Goal: Transaction & Acquisition: Purchase product/service

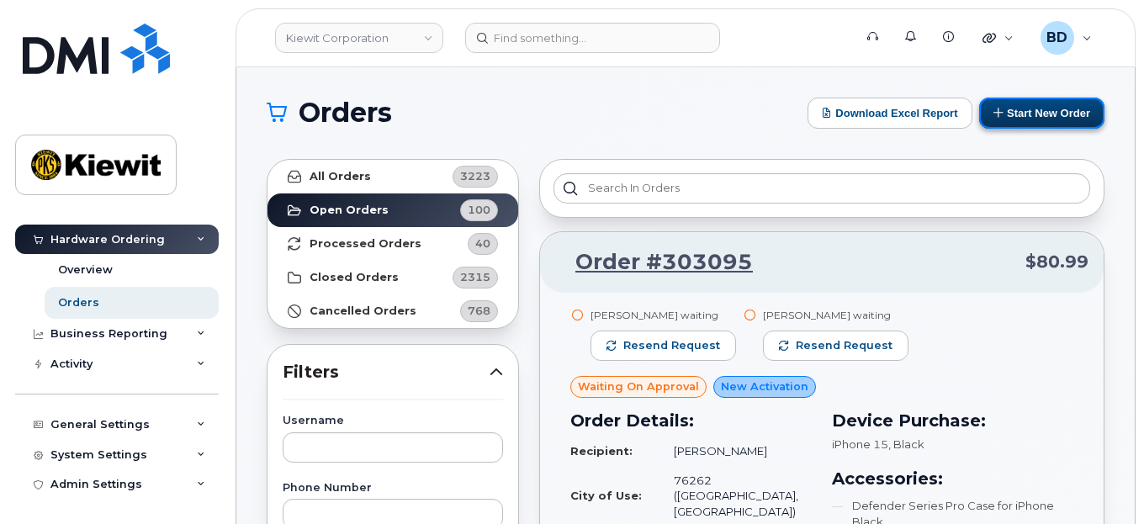
click at [1030, 109] on button "Start New Order" at bounding box center [1041, 113] width 125 height 31
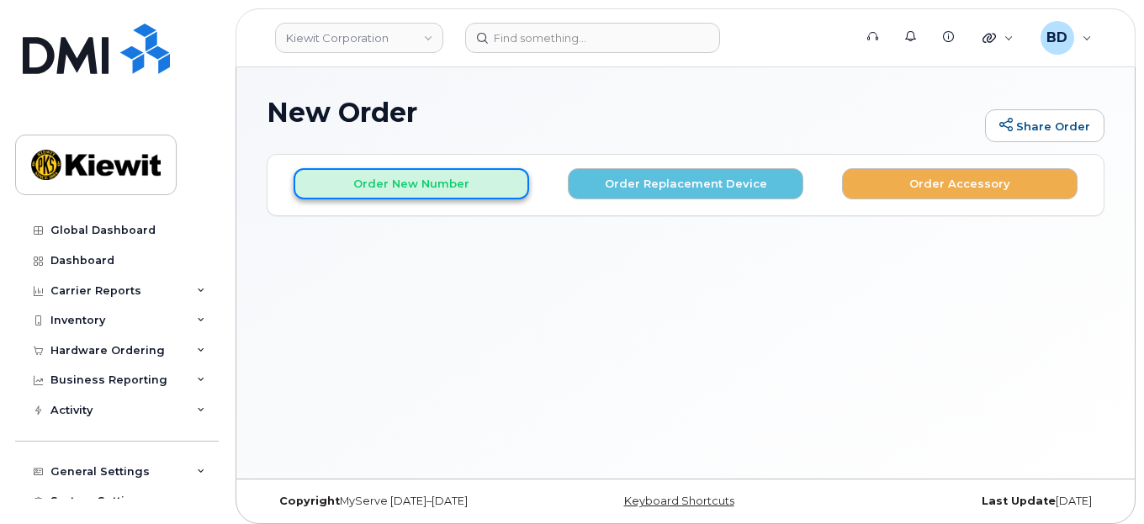
click at [411, 179] on button "Order New Number" at bounding box center [412, 183] width 236 height 31
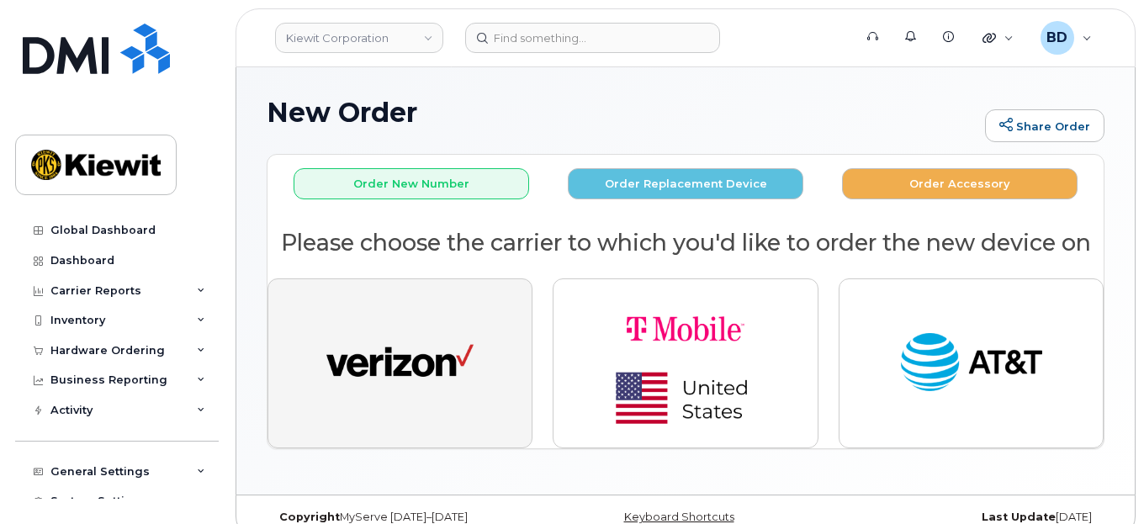
click at [415, 343] on img "button" at bounding box center [399, 364] width 147 height 76
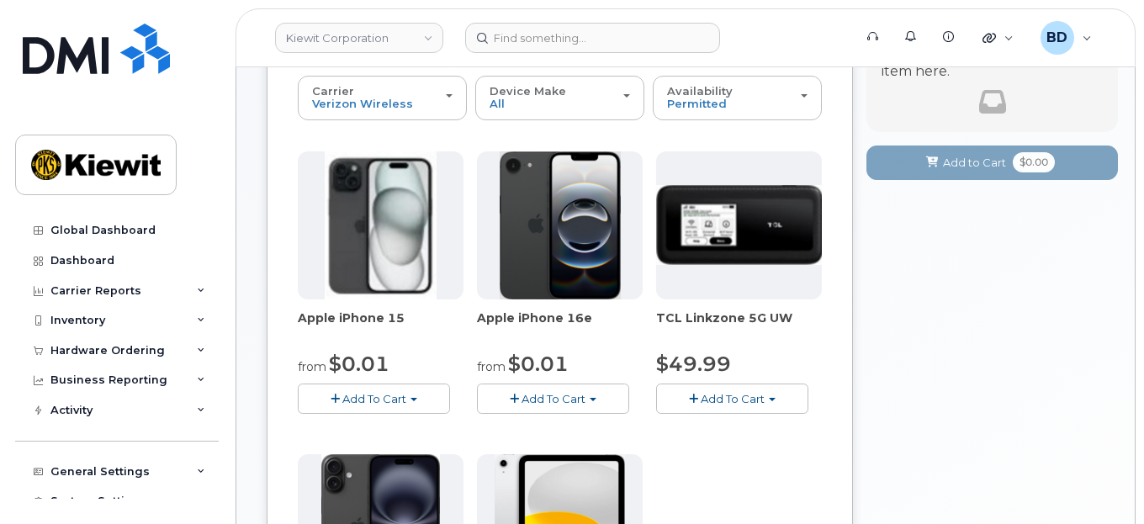
scroll to position [224, 0]
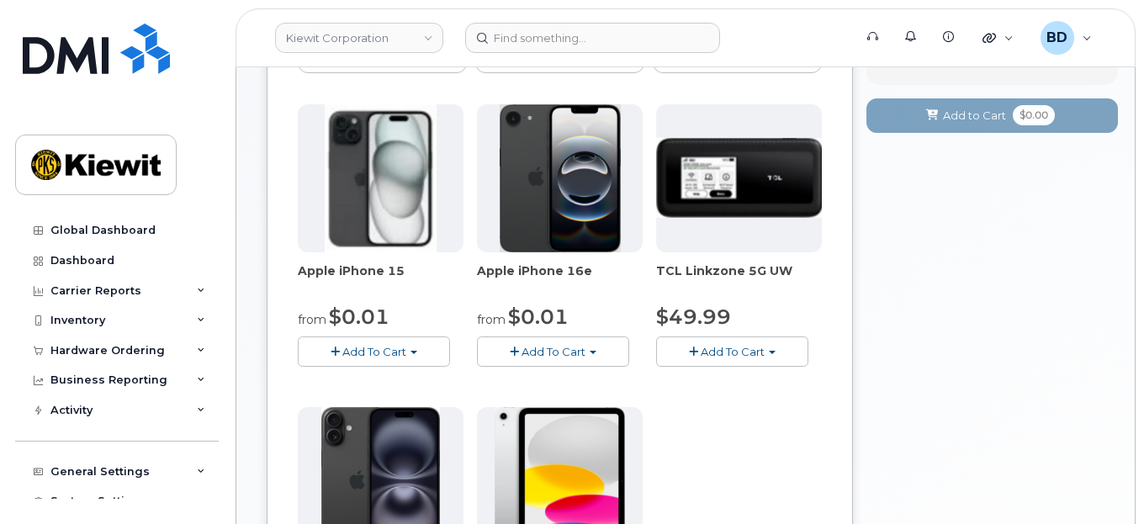
click at [344, 345] on span "Add To Cart" at bounding box center [374, 351] width 64 height 13
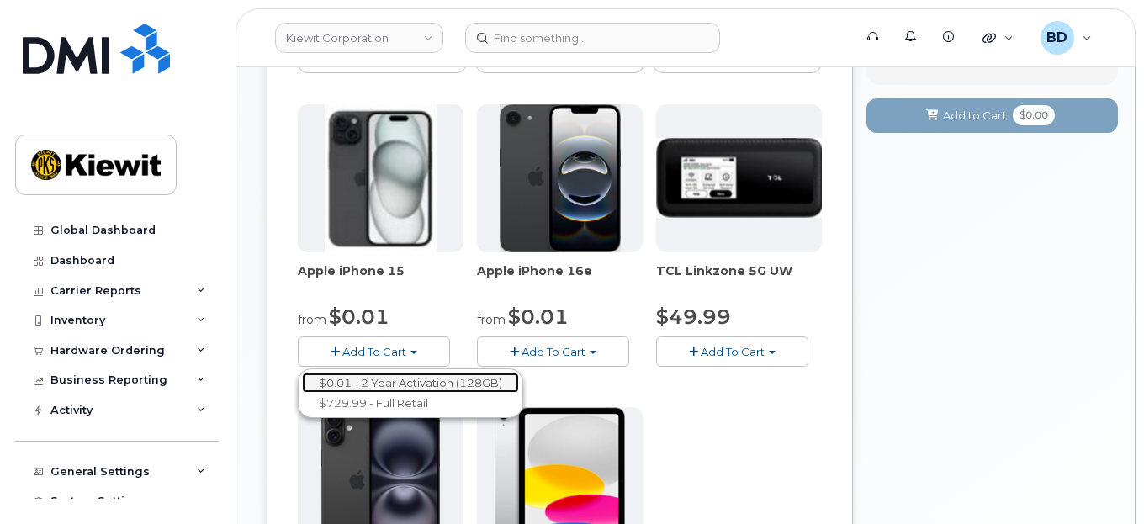
click at [474, 374] on link "$0.01 - 2 Year Activation (128GB)" at bounding box center [410, 383] width 217 height 21
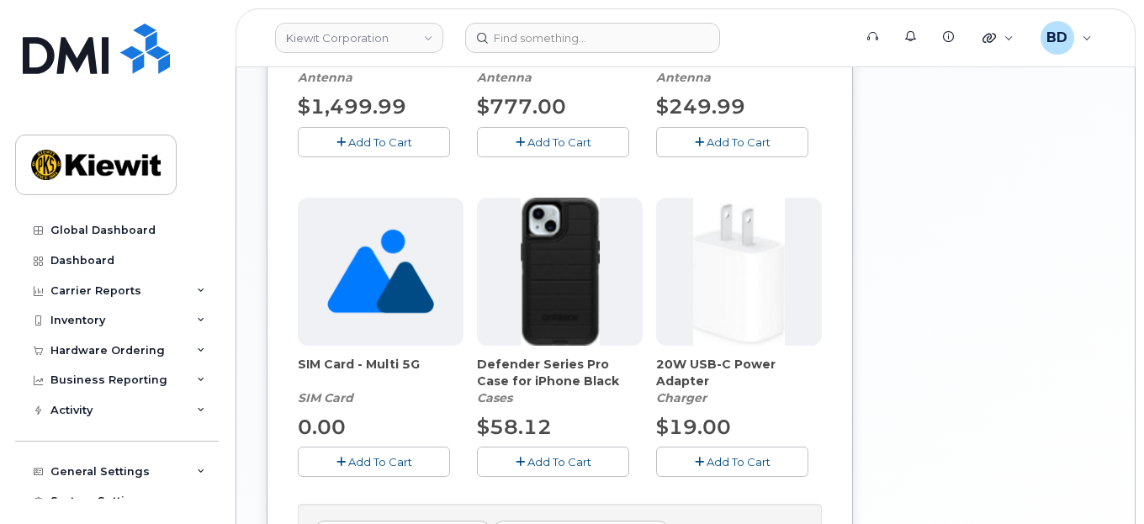
scroll to position [560, 0]
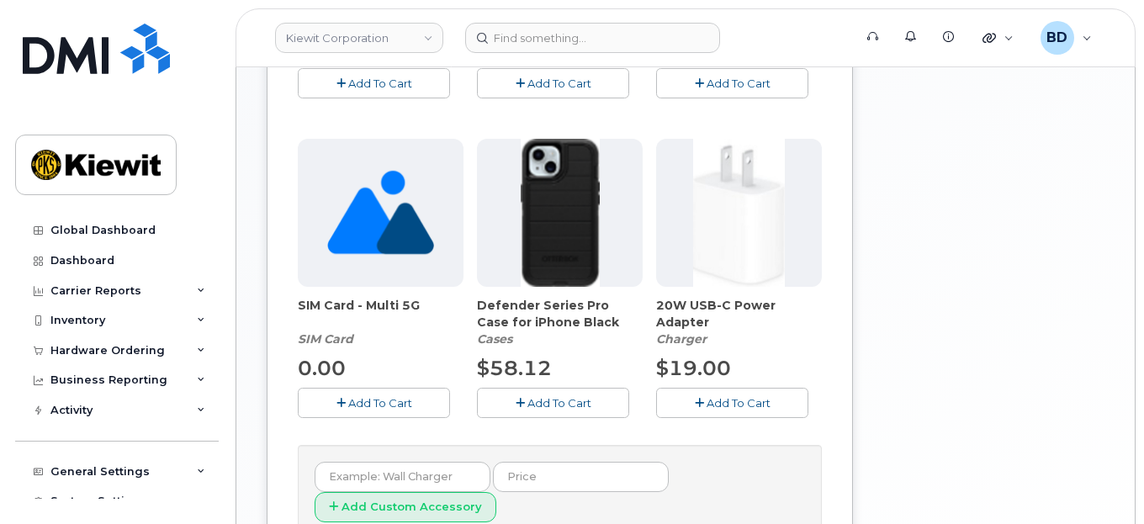
click at [568, 405] on span "Add To Cart" at bounding box center [559, 402] width 64 height 13
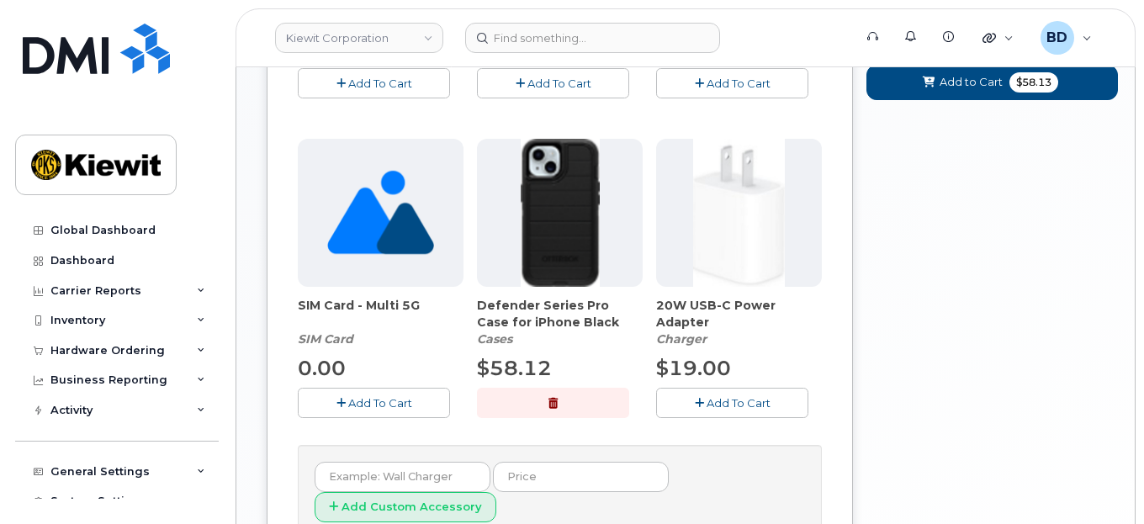
click at [707, 400] on span "Add To Cart" at bounding box center [739, 402] width 64 height 13
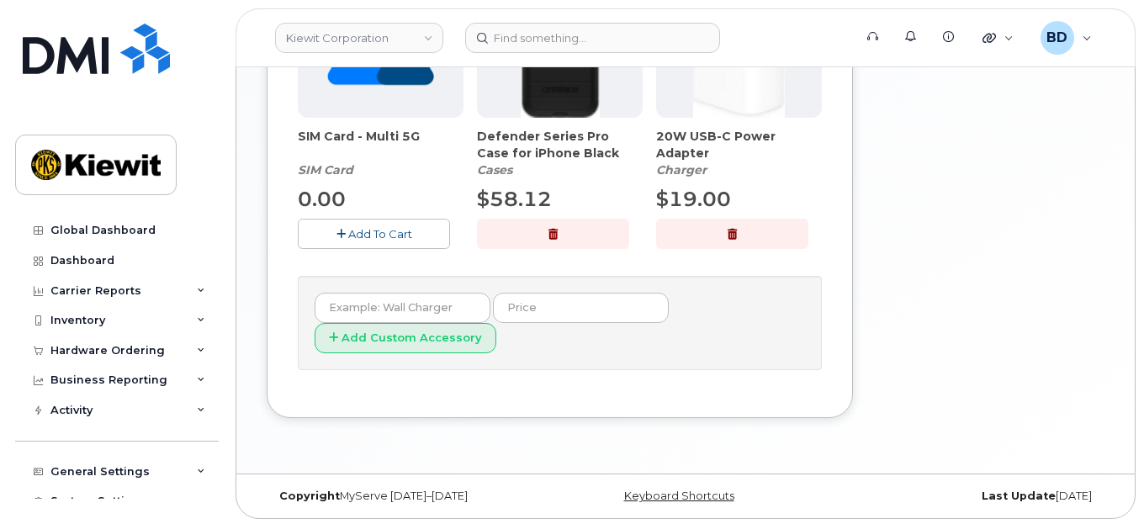
scroll to position [393, 0]
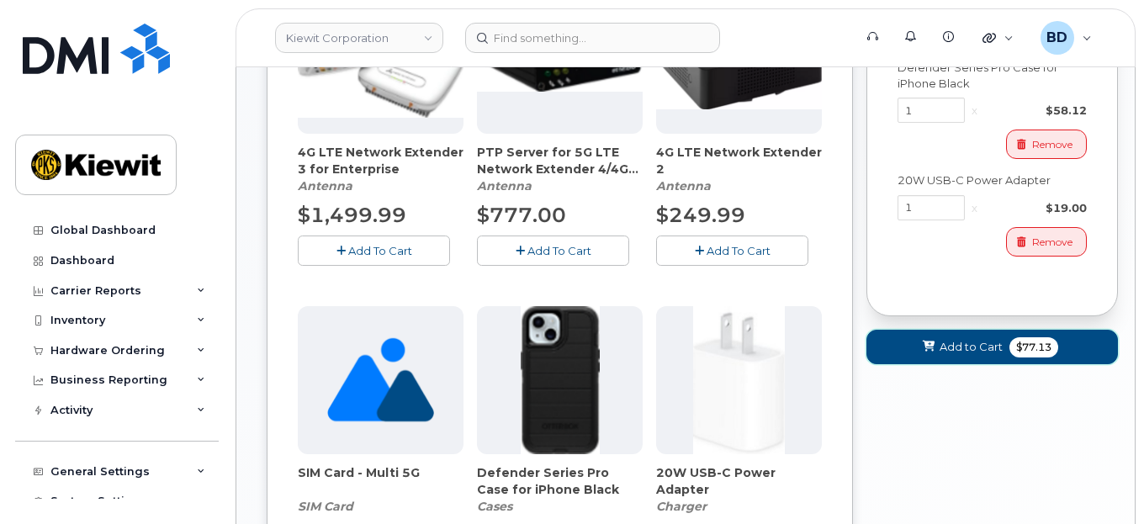
click at [956, 341] on span "Add to Cart" at bounding box center [971, 347] width 63 height 16
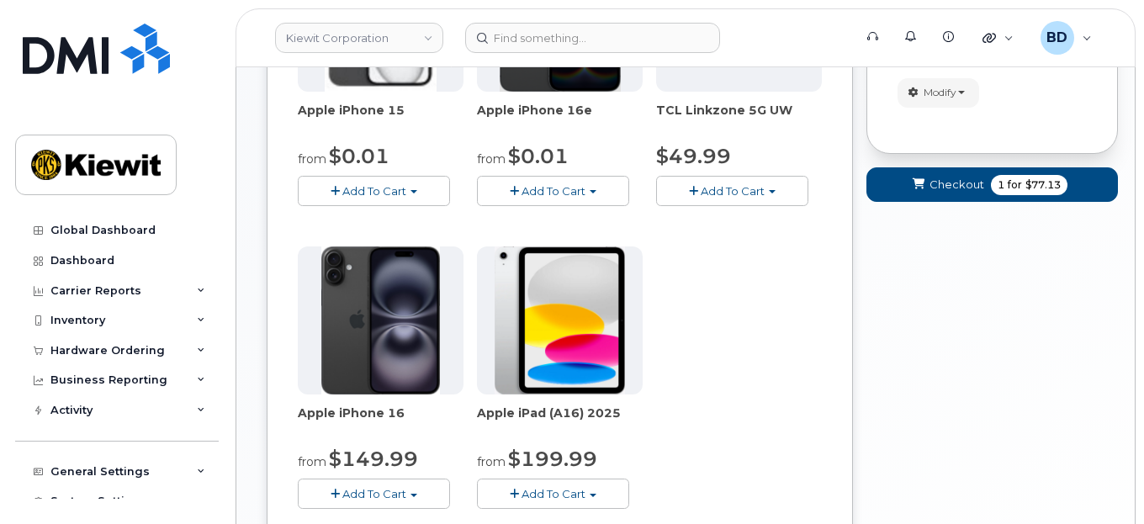
scroll to position [363, 0]
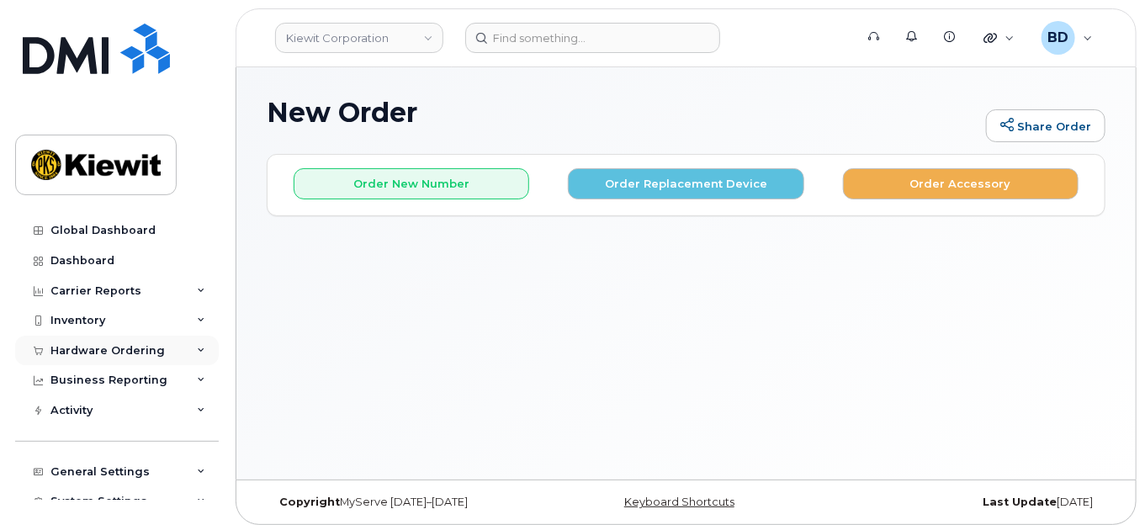
click at [197, 347] on icon at bounding box center [201, 351] width 8 height 8
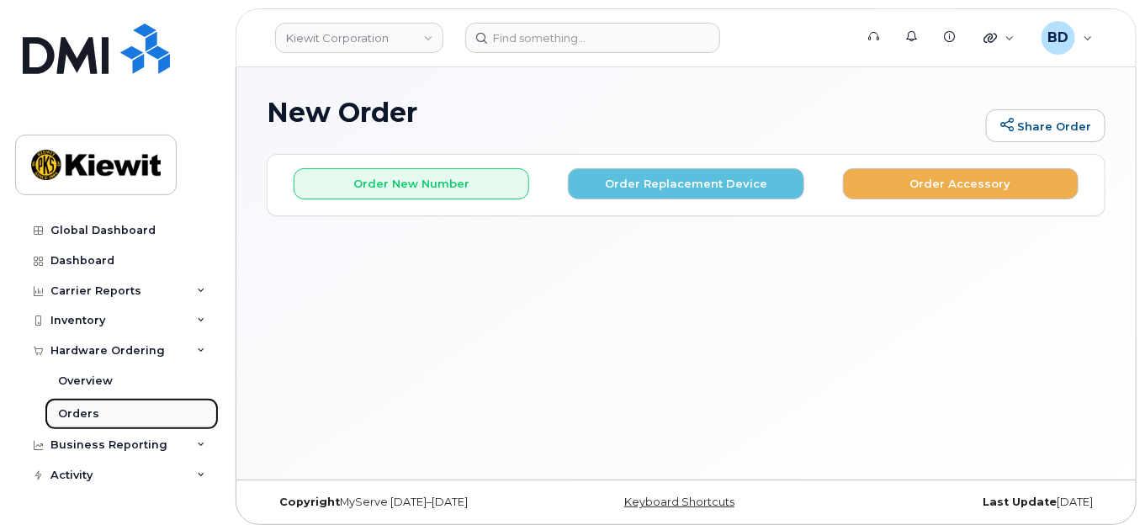
click at [83, 413] on div "Orders" at bounding box center [78, 413] width 41 height 15
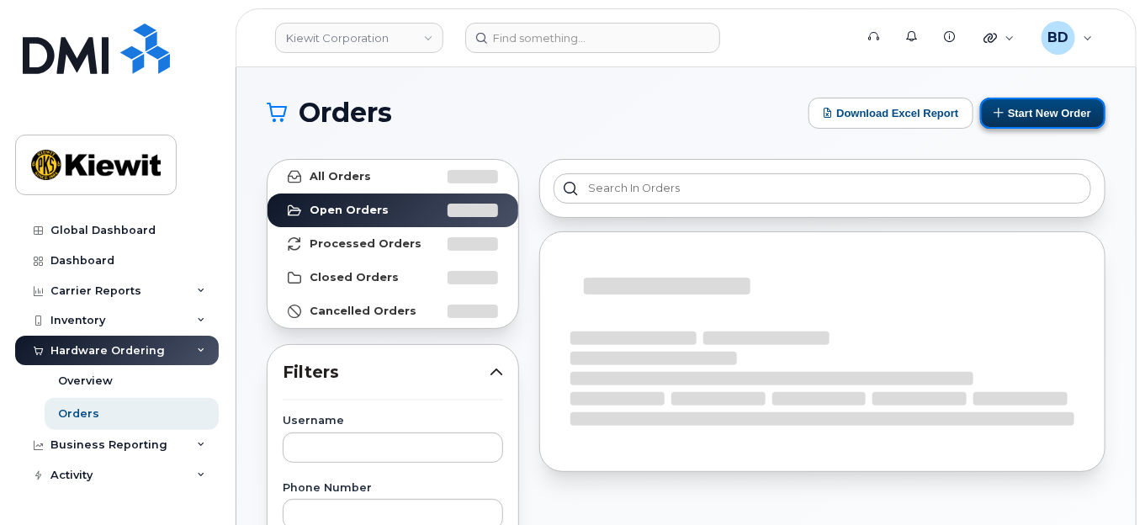
click at [1057, 109] on button "Start New Order" at bounding box center [1042, 113] width 125 height 31
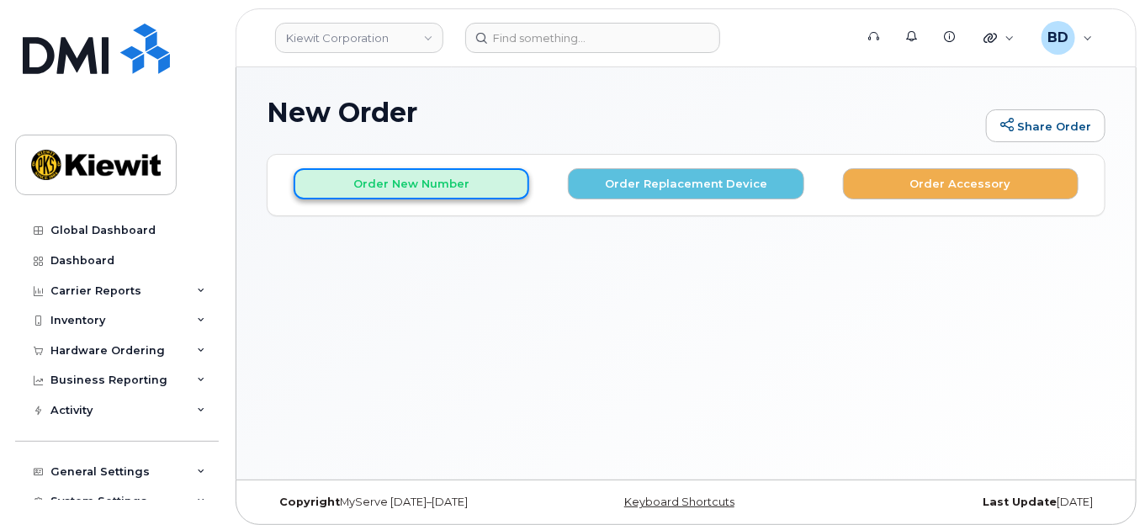
click at [392, 180] on button "Order New Number" at bounding box center [412, 183] width 236 height 31
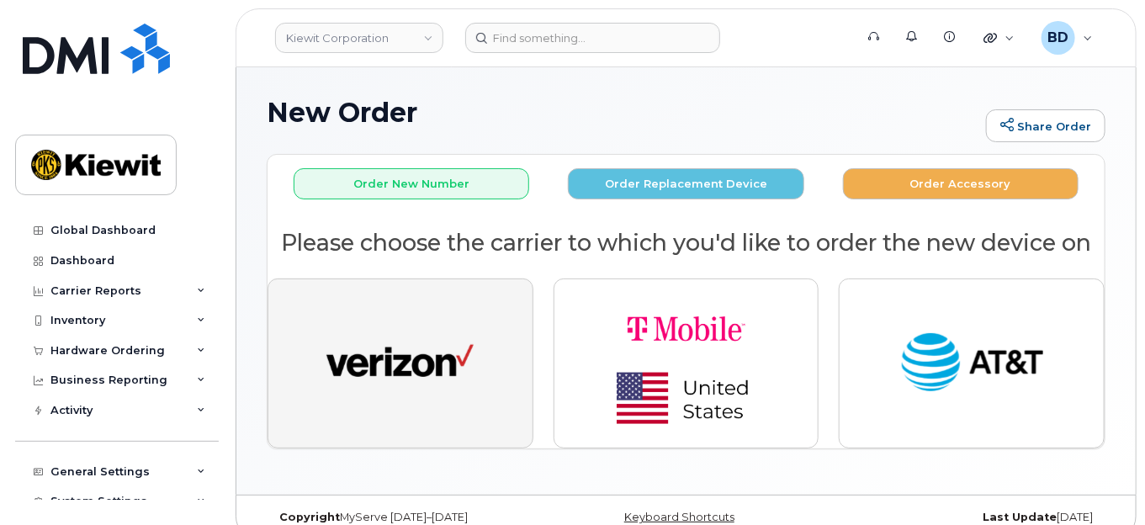
click at [407, 384] on img "button" at bounding box center [399, 364] width 147 height 76
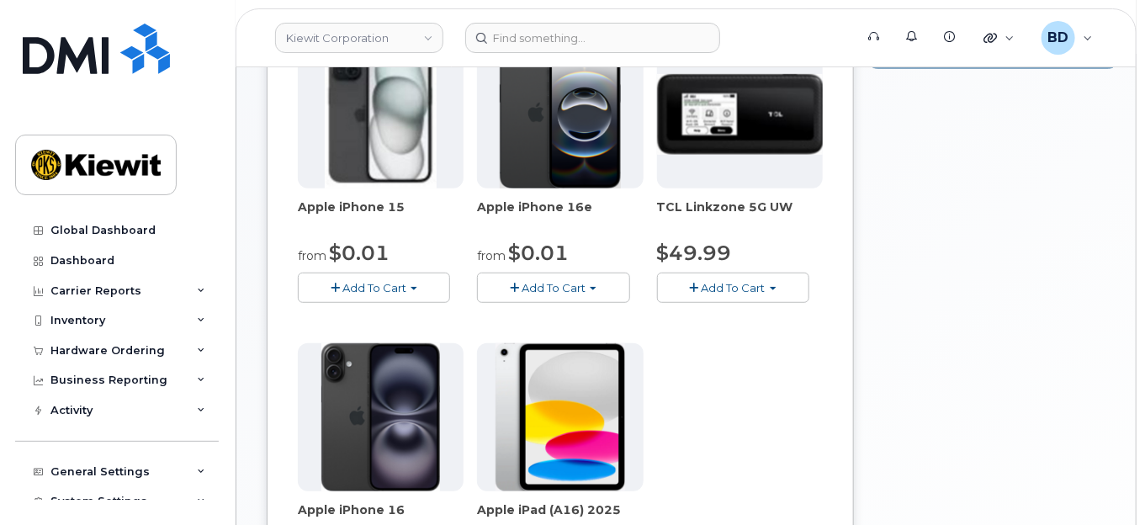
scroll to position [336, 0]
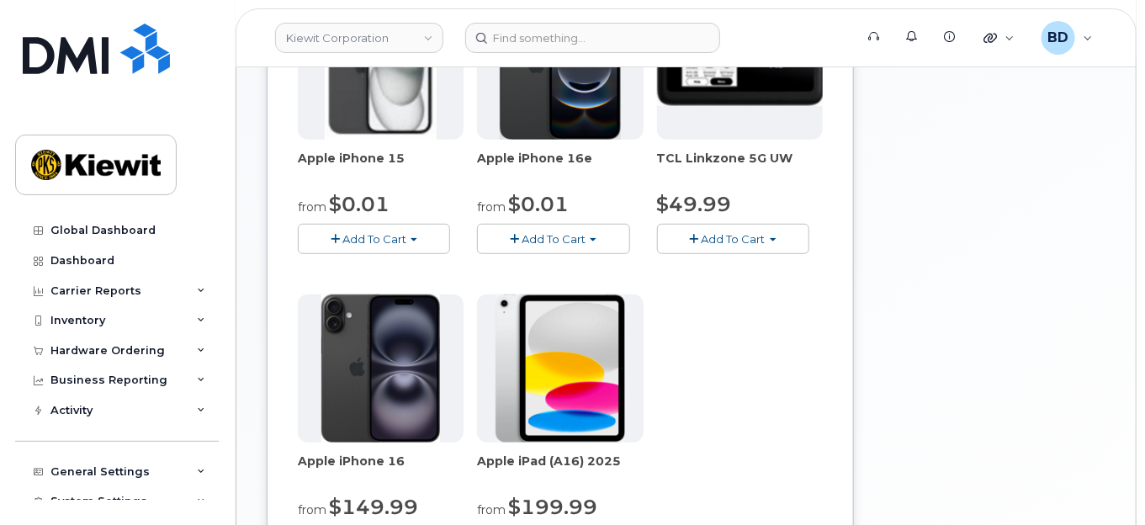
click at [344, 232] on span "Add To Cart" at bounding box center [374, 238] width 64 height 13
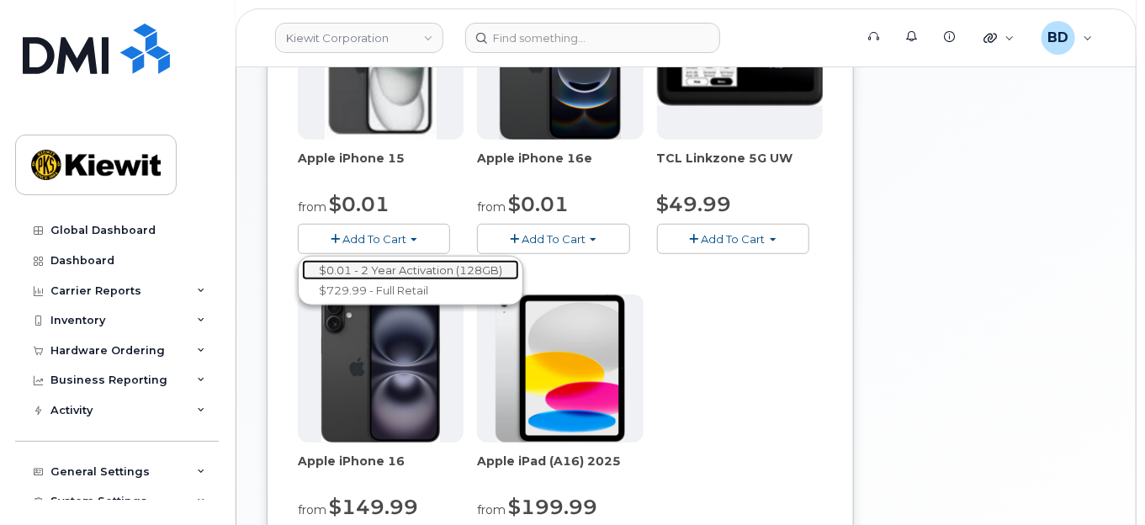
click at [442, 264] on link "$0.01 - 2 Year Activation (128GB)" at bounding box center [410, 270] width 217 height 21
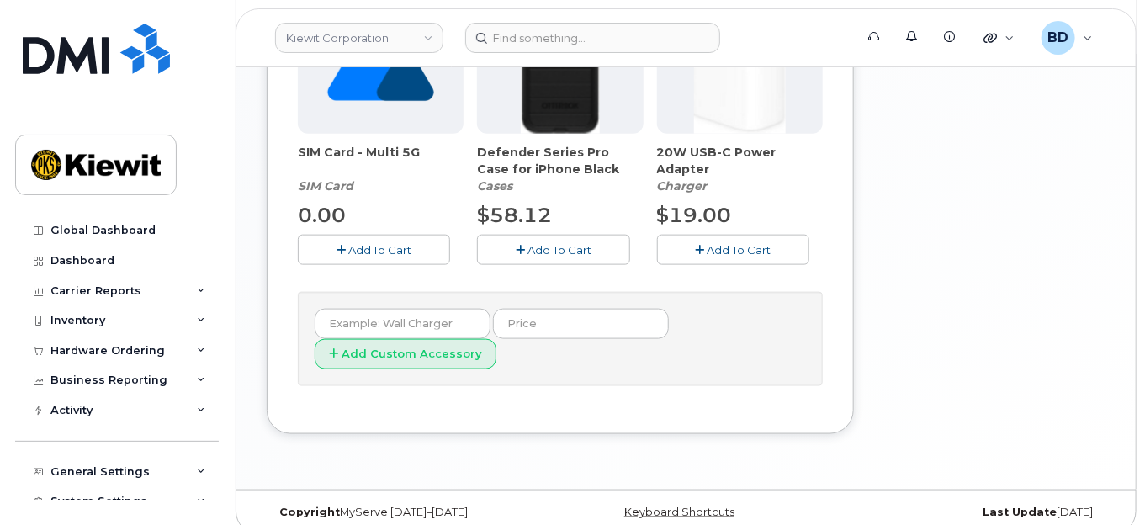
scroll to position [715, 0]
drag, startPoint x: 555, startPoint y: 243, endPoint x: 750, endPoint y: 229, distance: 194.9
click at [559, 243] on span "Add To Cart" at bounding box center [559, 247] width 64 height 13
click at [749, 245] on span "Add To Cart" at bounding box center [739, 247] width 64 height 13
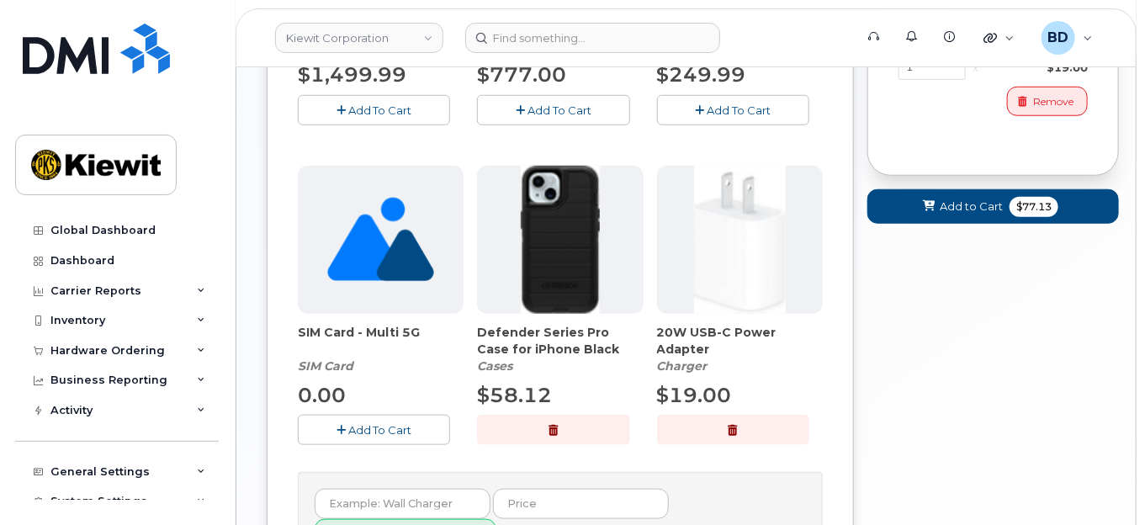
scroll to position [379, 0]
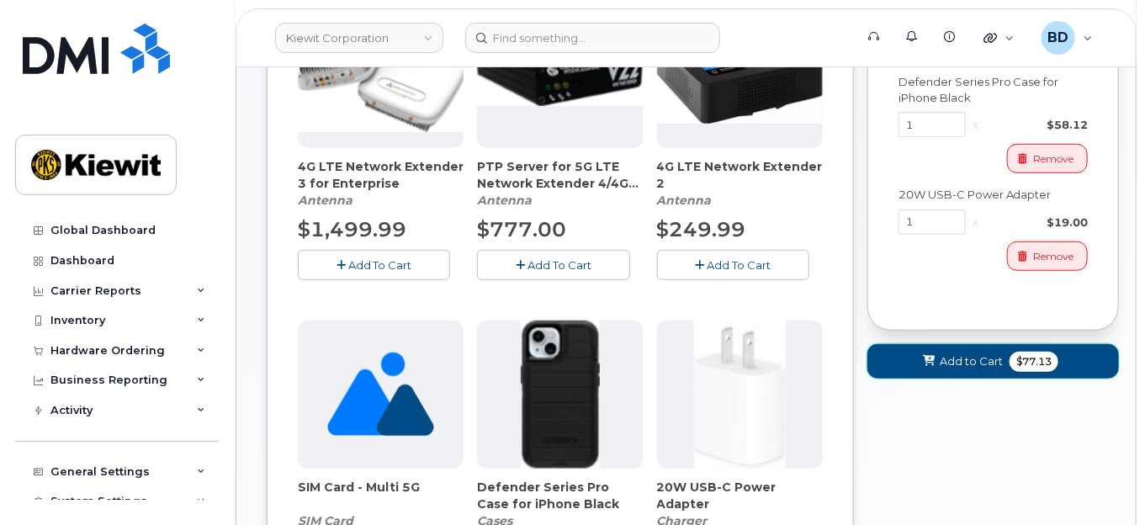
click at [961, 357] on span "Add to Cart" at bounding box center [971, 361] width 63 height 16
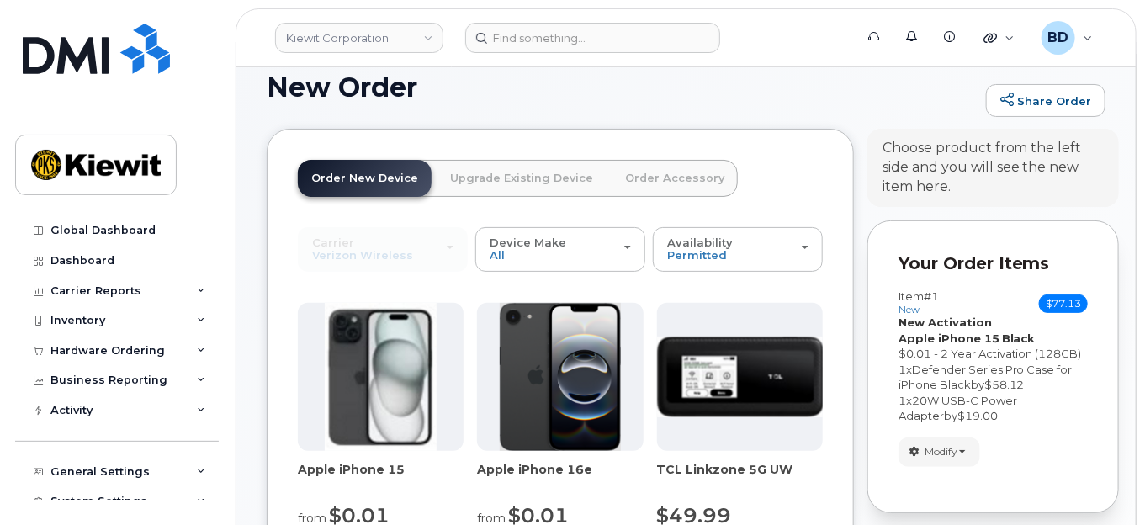
scroll to position [138, 0]
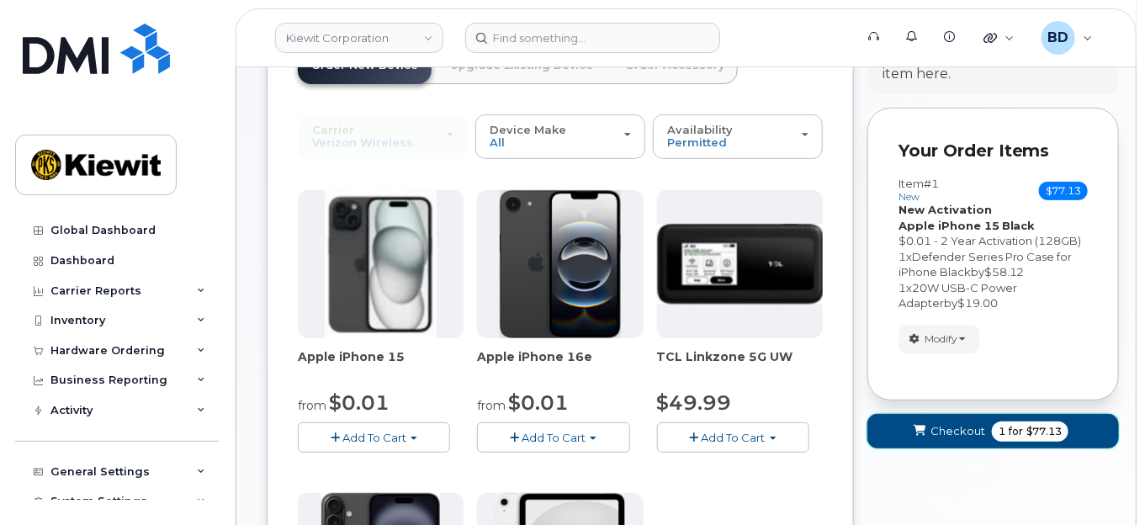
click at [941, 424] on span "Checkout" at bounding box center [957, 431] width 55 height 16
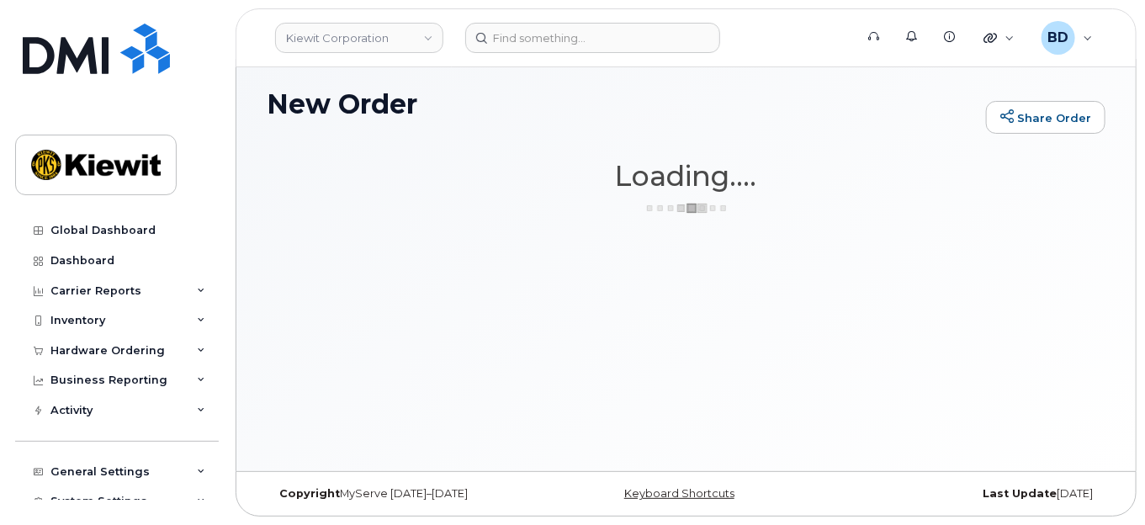
scroll to position [8, 0]
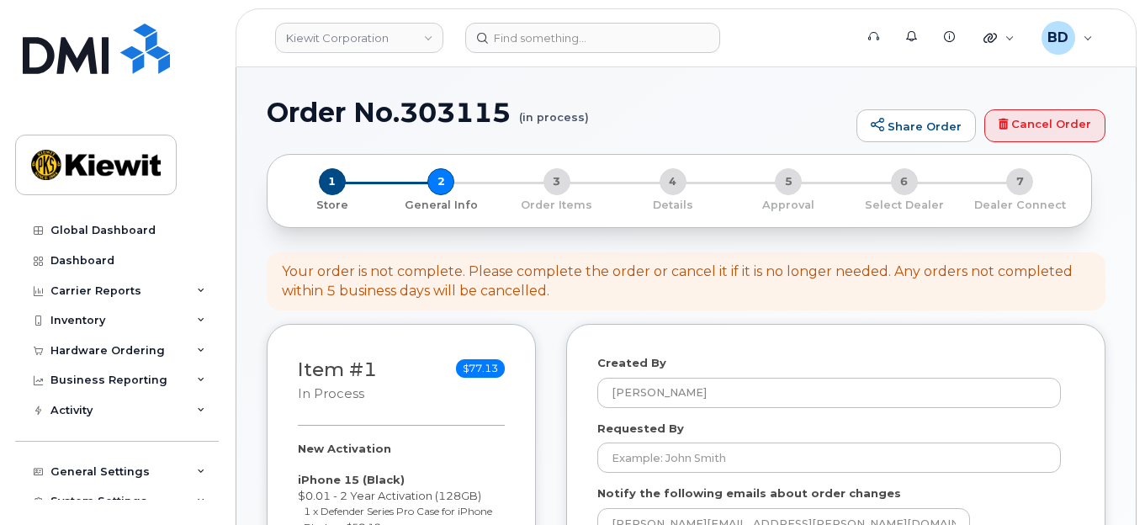
select select
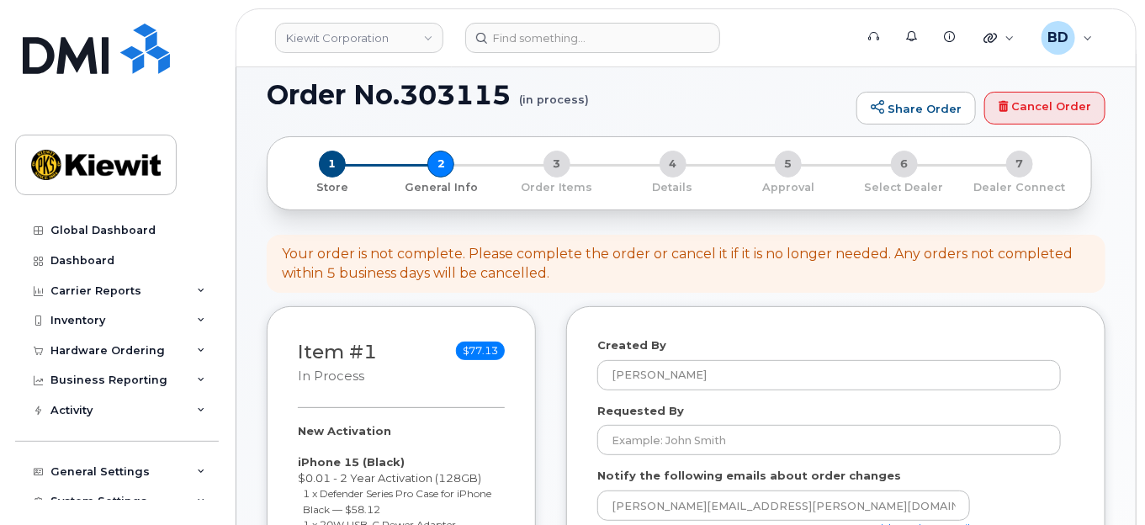
scroll to position [224, 0]
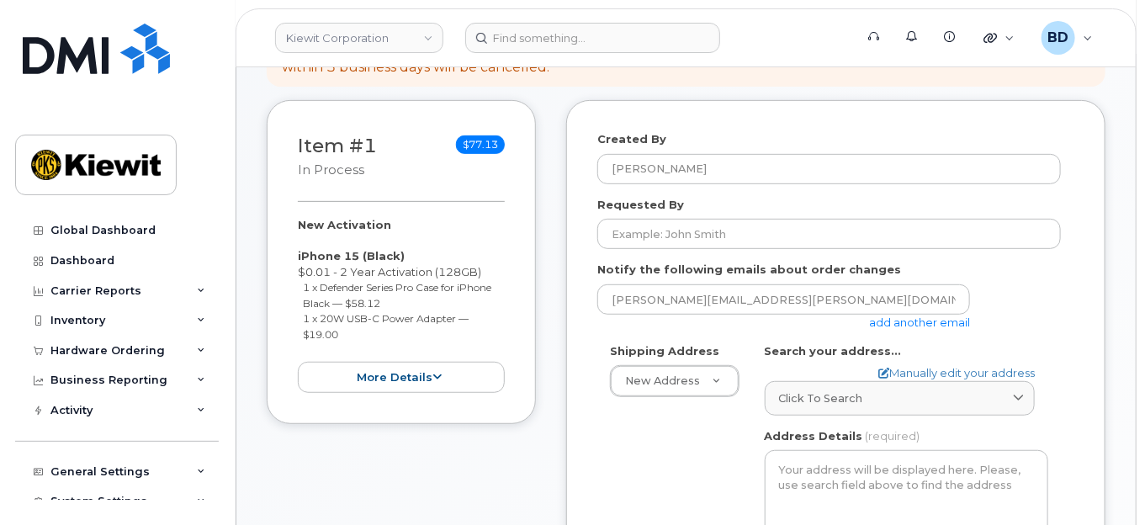
click at [914, 319] on link "add another email" at bounding box center [919, 321] width 101 height 13
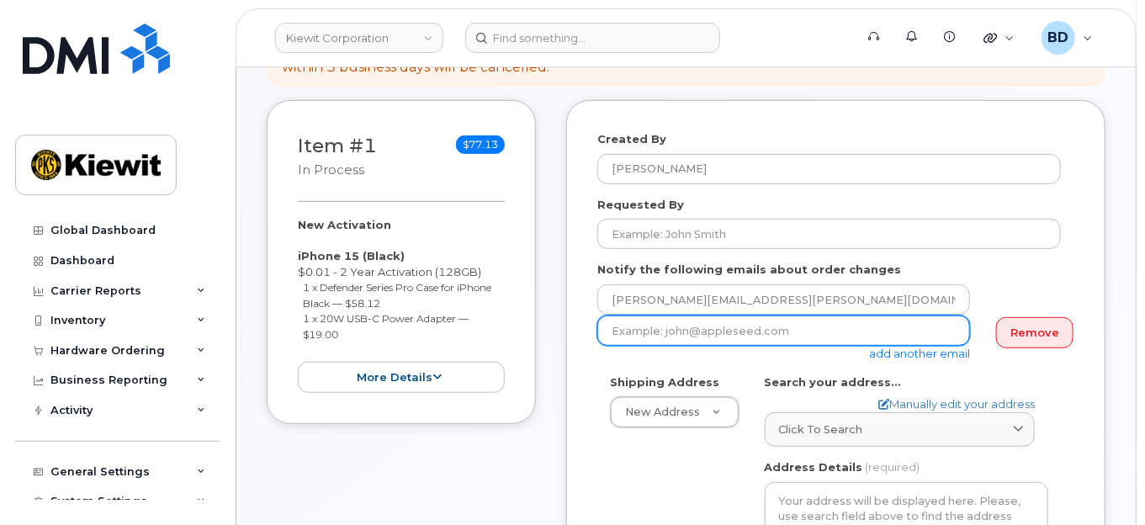
click at [833, 321] on input "email" at bounding box center [783, 330] width 373 height 30
paste input "taylor.blagdon@kiewit.com"
type input "taylor.blagdon@kiewit.com"
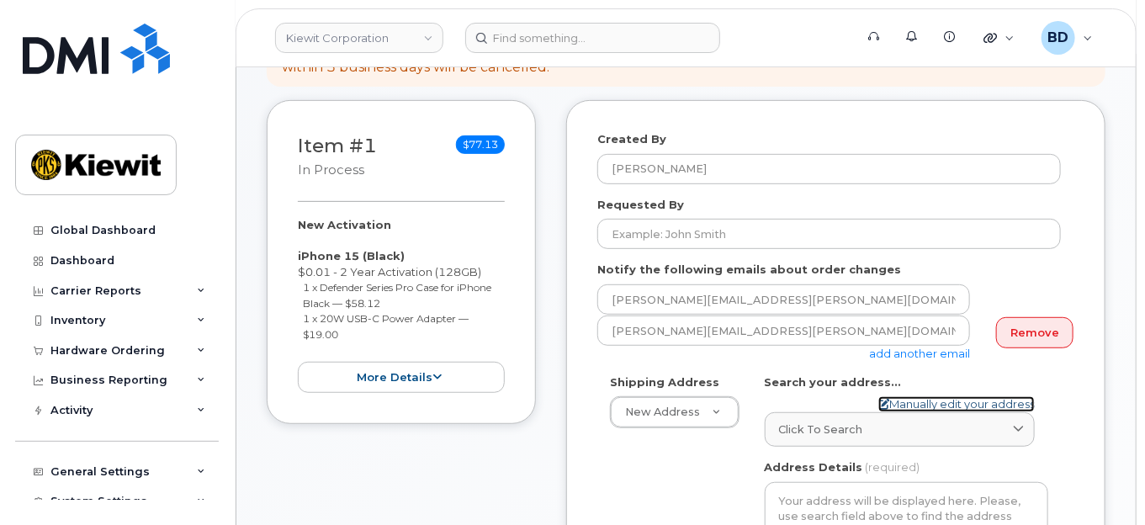
click at [901, 403] on link "Manually edit your address" at bounding box center [956, 404] width 156 height 16
select select
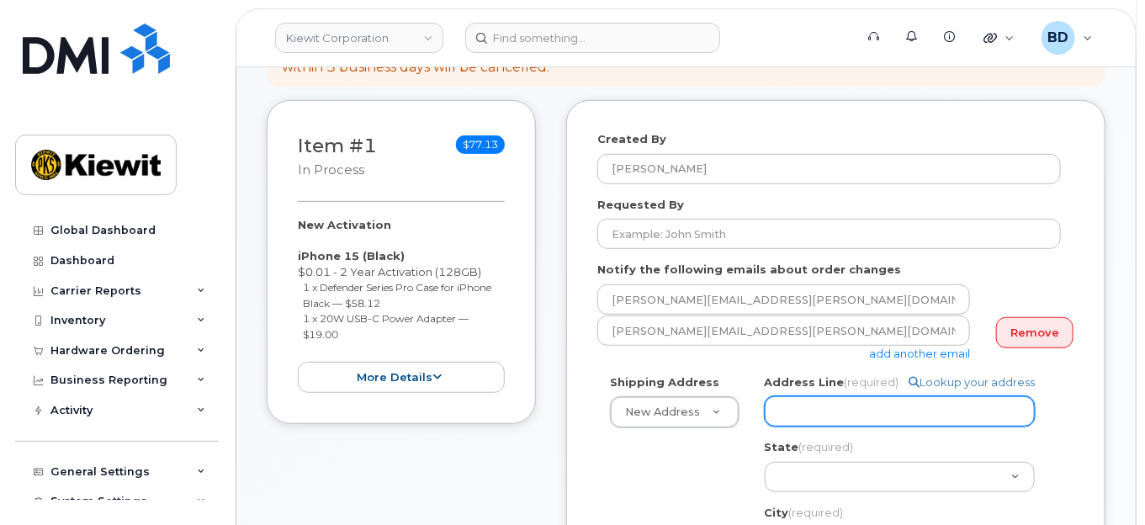
click at [792, 413] on input "Address Line (required)" at bounding box center [900, 411] width 270 height 30
paste input "137 Old Market St"
select select
type input "137 Old Market St"
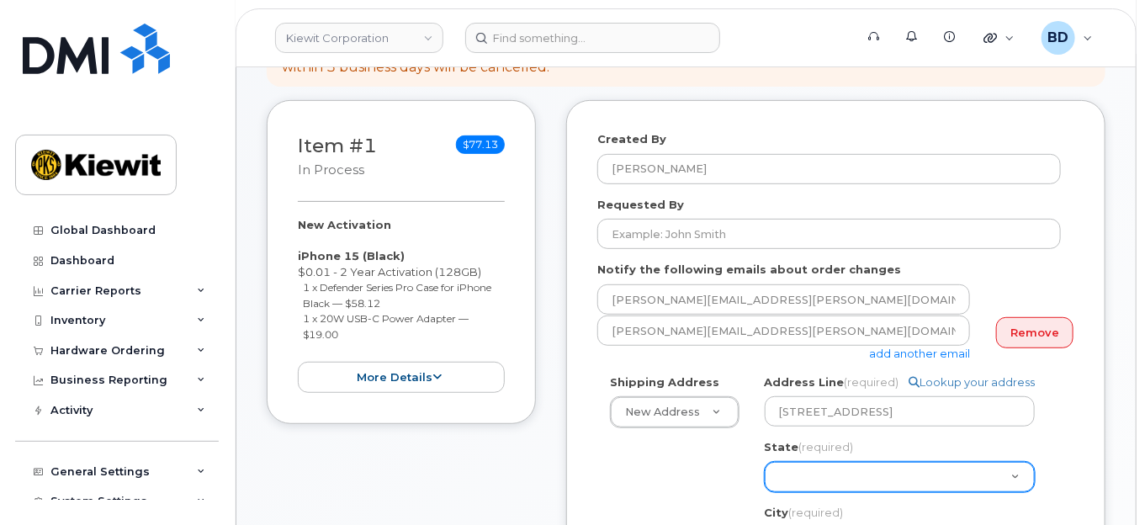
click at [799, 479] on select "Alabama Alaska American Samoa Arizona Arkansas California Colorado Connecticut …" at bounding box center [900, 477] width 270 height 30
select select "TN"
click at [765, 462] on select "Alabama Alaska American Samoa Arizona Arkansas California Colorado Connecticut …" at bounding box center [900, 477] width 270 height 30
select select
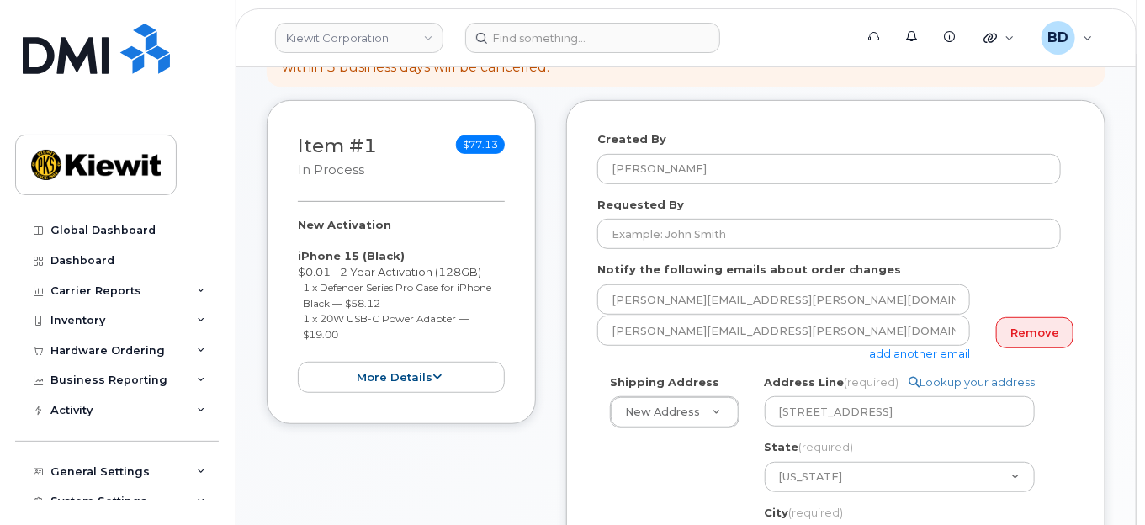
click at [819, 441] on span "(required)" at bounding box center [826, 446] width 55 height 13
click at [0, 0] on input "TN" at bounding box center [0, 0] width 0 height 0
click at [813, 467] on select "Alabama Alaska American Samoa Arizona Arkansas California Colorado Connecticut …" at bounding box center [900, 477] width 270 height 30
select select "SC"
click at [765, 462] on select "Alabama Alaska American Samoa Arizona Arkansas California Colorado Connecticut …" at bounding box center [900, 477] width 270 height 30
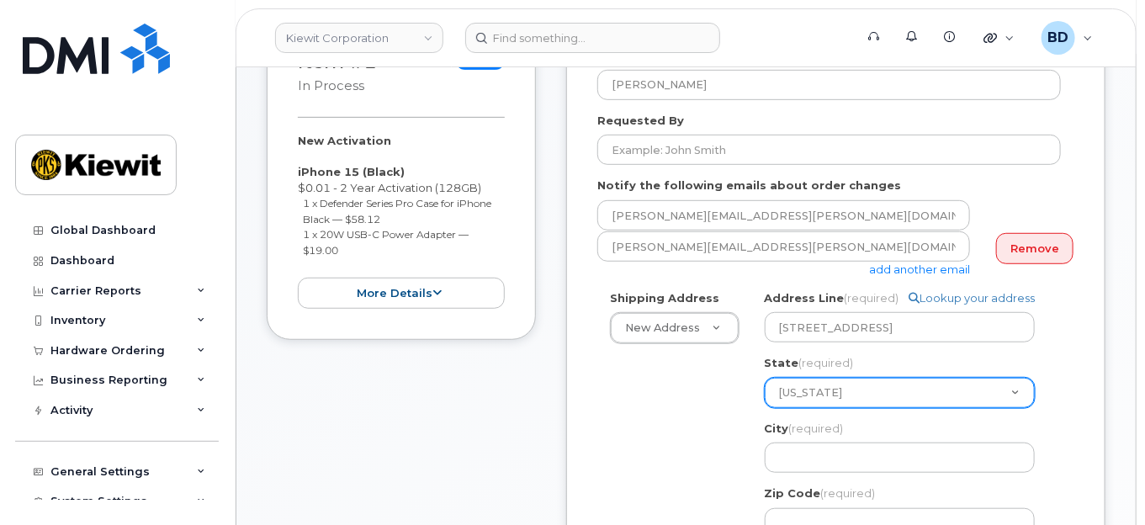
scroll to position [336, 0]
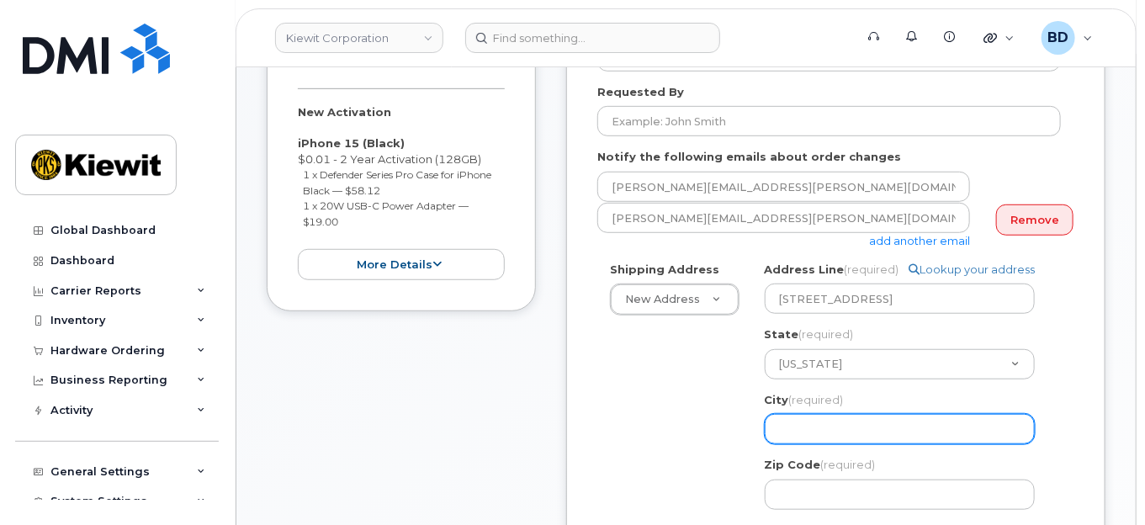
click at [797, 425] on input "City (required)" at bounding box center [900, 429] width 270 height 30
select select
type input "A"
select select
type input "Ai"
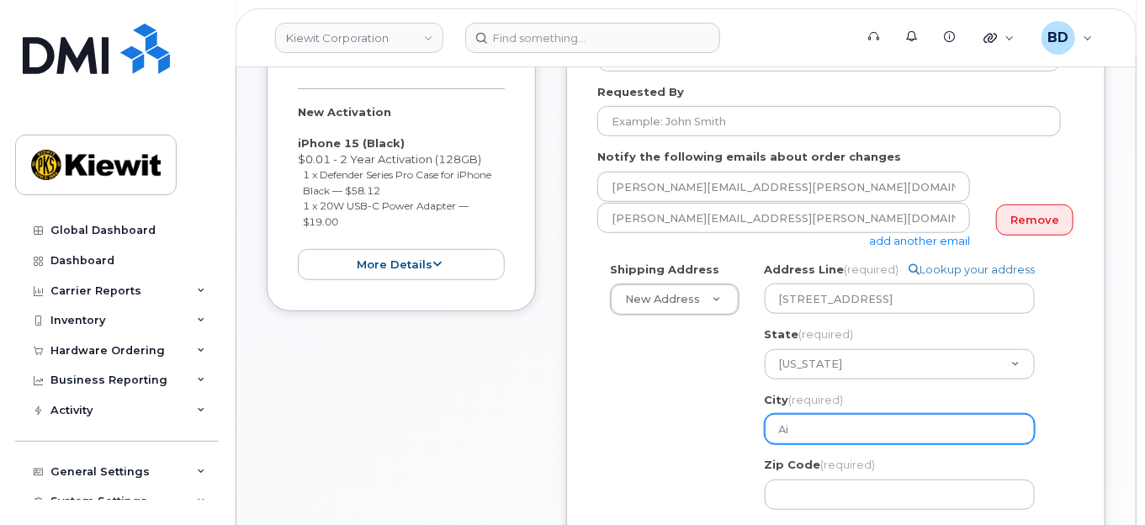
select select
type input "Aik"
select select
type input "Aike"
select select
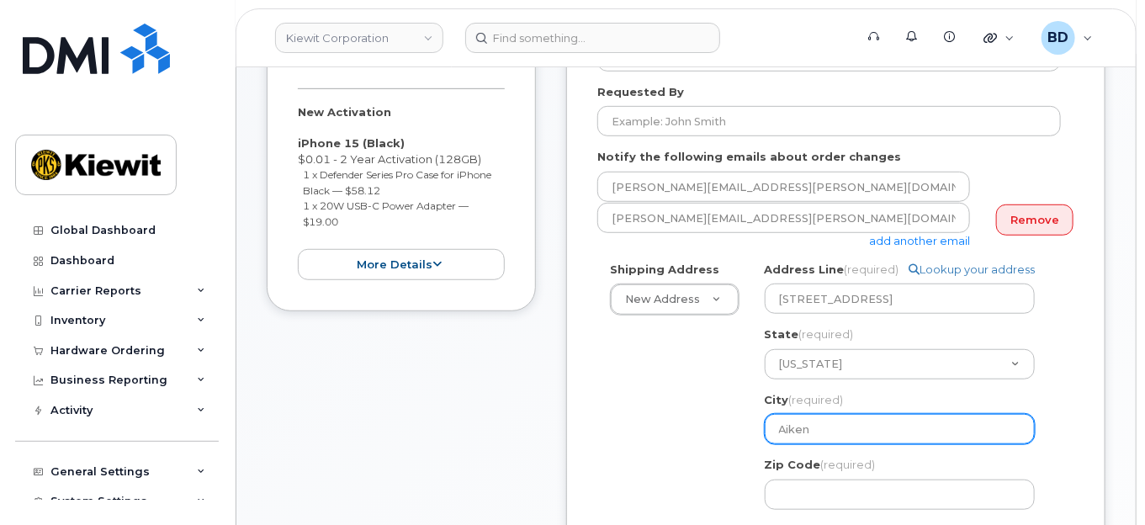
type input "Aiken"
select select
type input "2"
select select
type input "29"
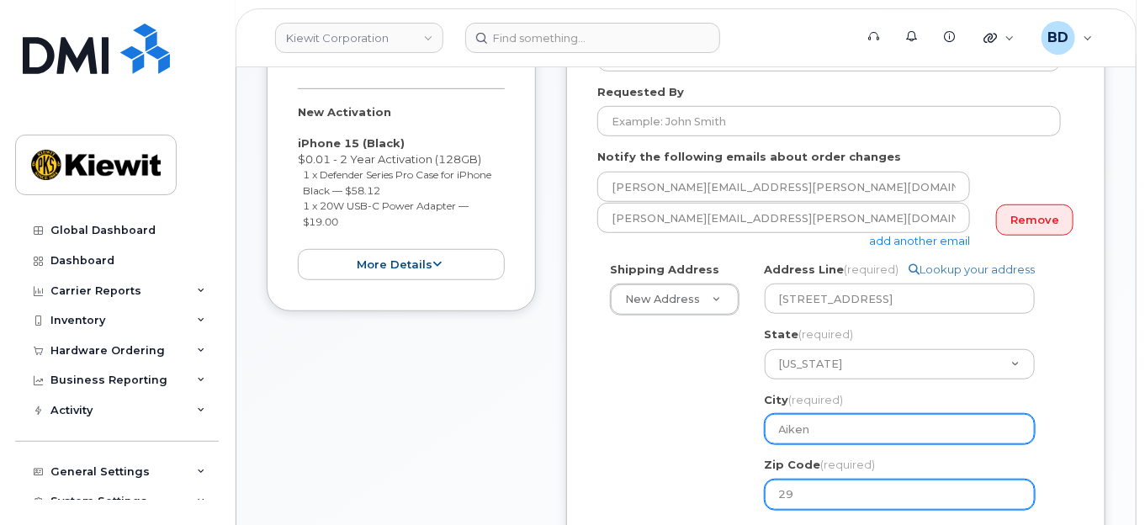
select select
type input "298"
select select
type input "2980"
select select
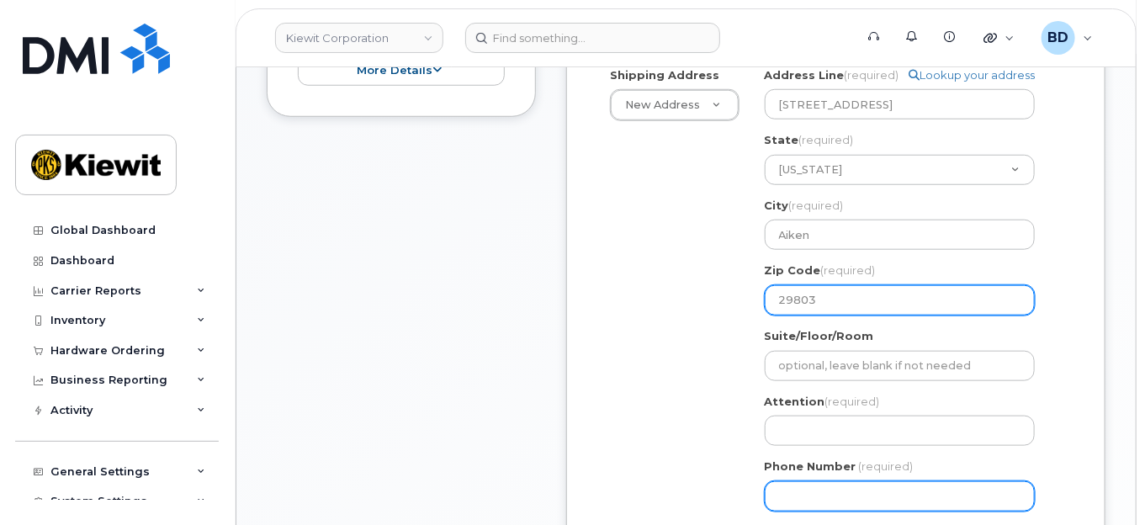
scroll to position [560, 0]
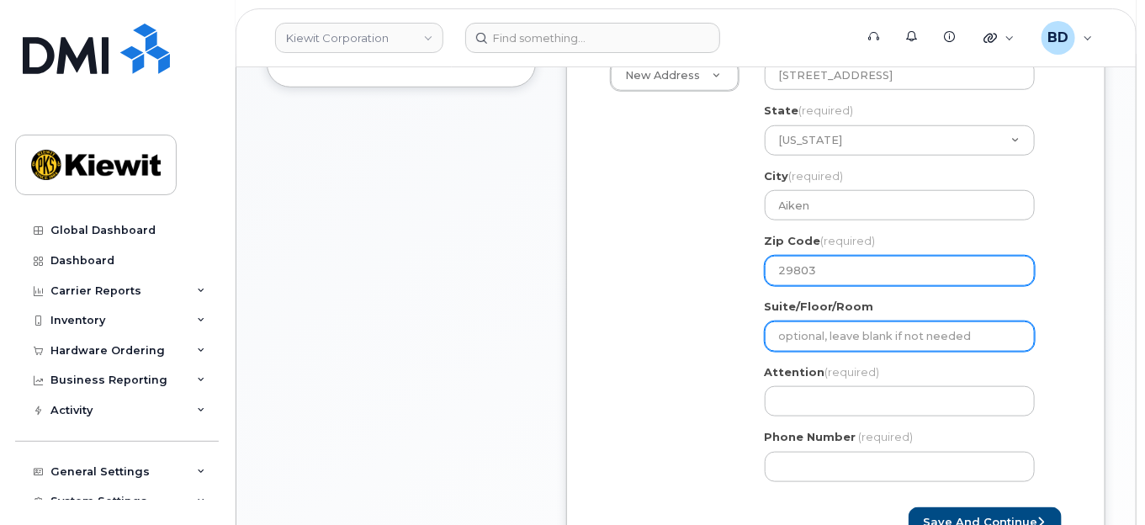
type input "29803"
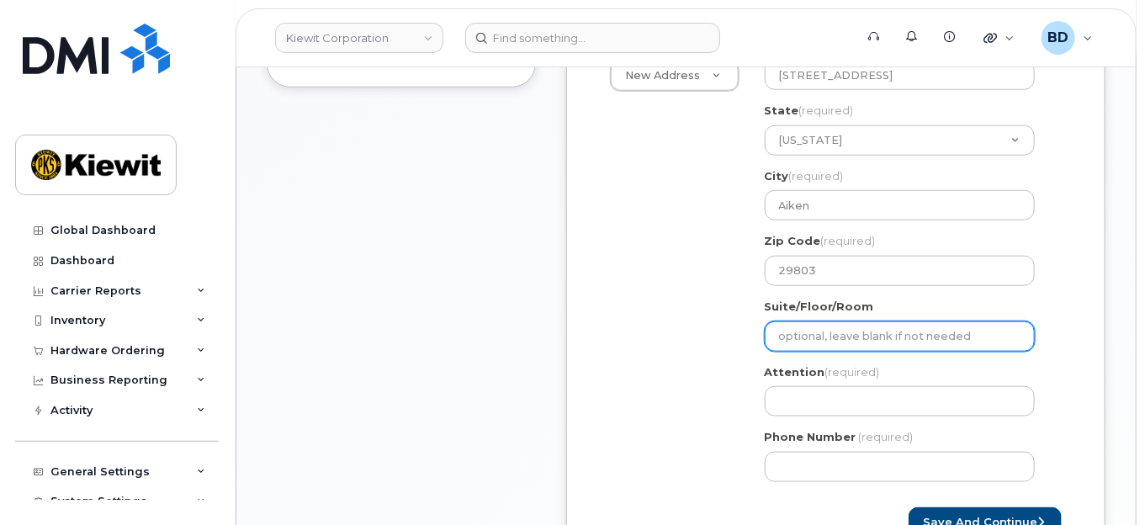
click at [791, 332] on input "Suite/Floor/Room" at bounding box center [900, 336] width 270 height 30
select select
type input "S"
select select
type input "Su"
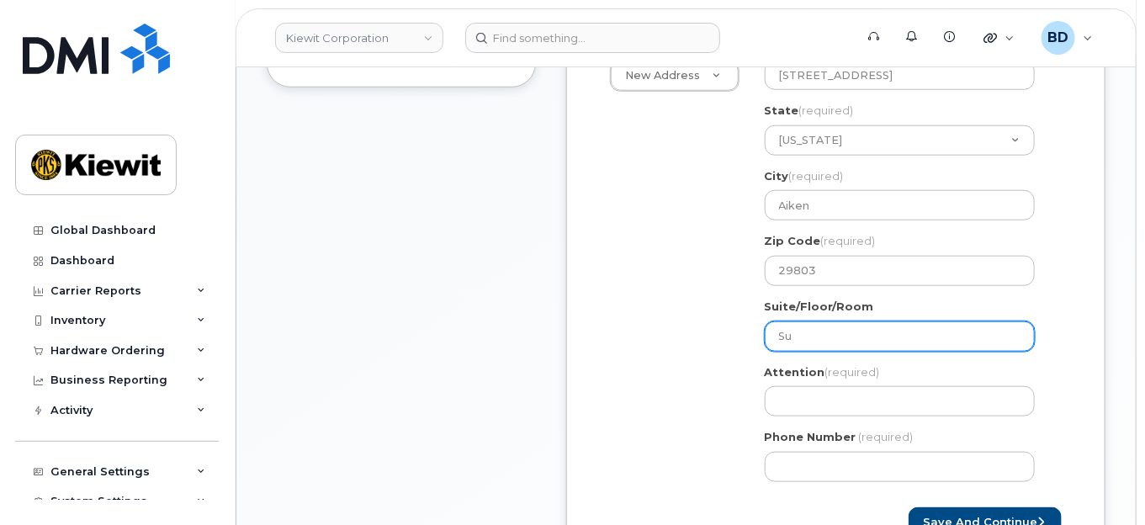
select select
type input "Sui"
select select
type input "Suit"
select select
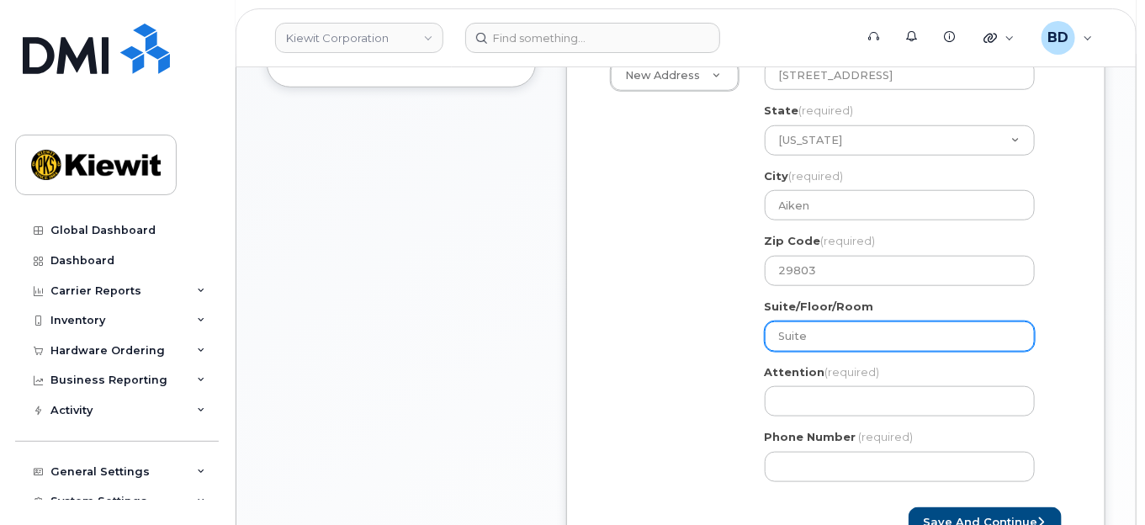
type input "Suite"
select select
type input "Suite 1"
select select
type input "Suite 10"
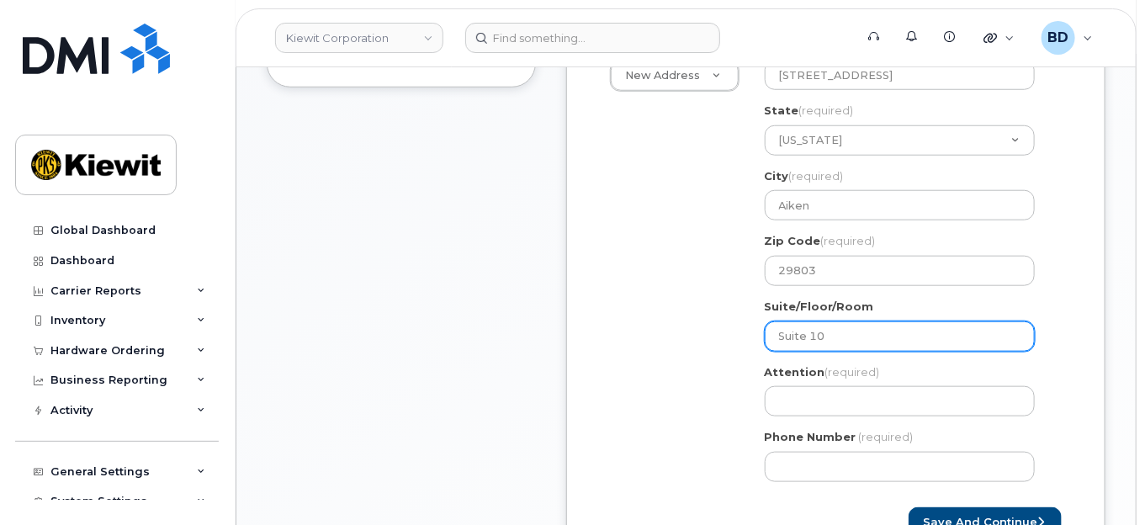
select select
type input "Suite 101"
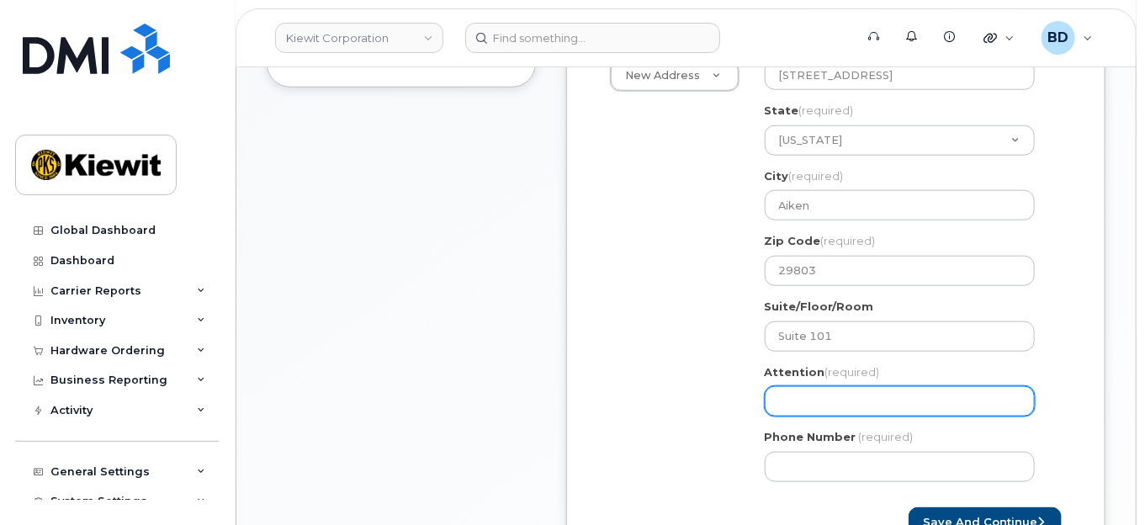
paste input "Miranda.Stevens"
click at [786, 397] on input "Attention (required)" at bounding box center [900, 401] width 270 height 30
type input "Miranda.Stevens"
select select
type input "Miranda.Stevens/"
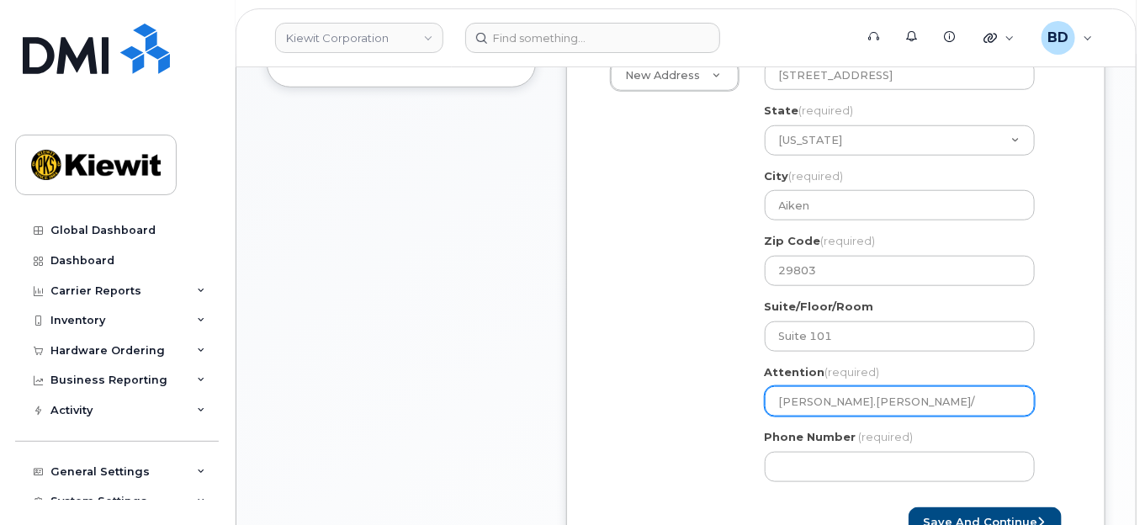
paste input "[PERSON_NAME]"
select select
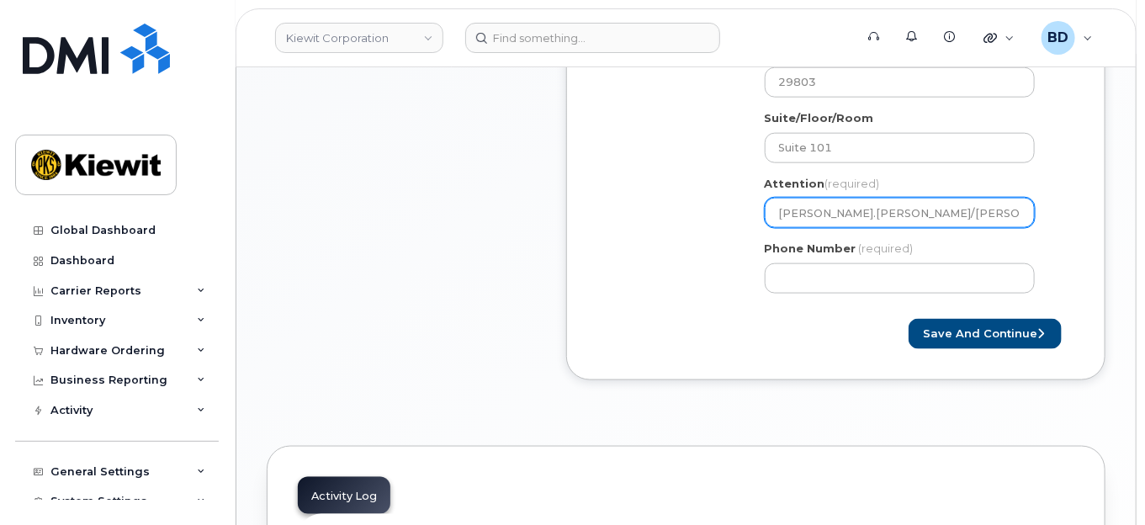
scroll to position [785, 0]
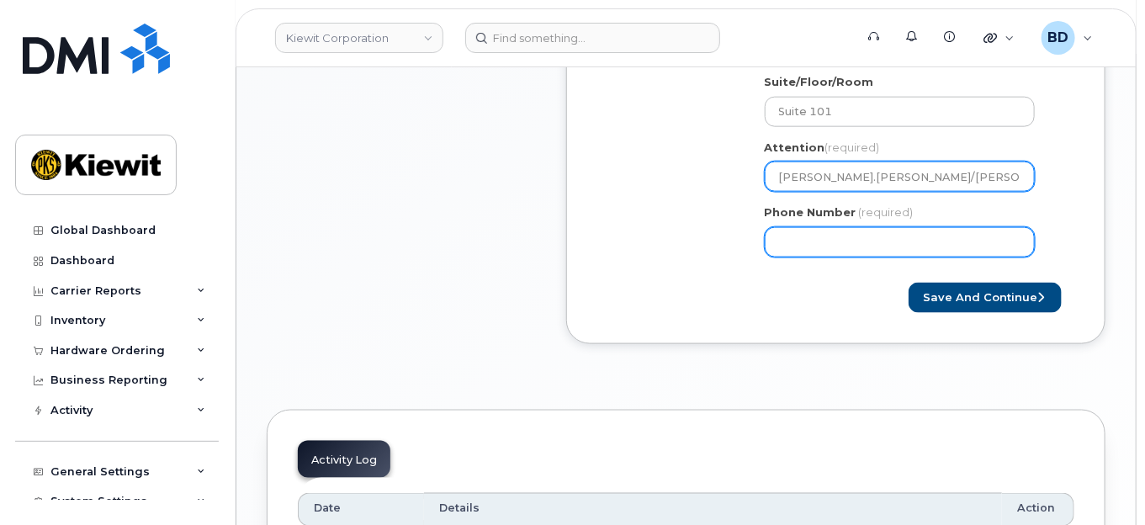
type input "[PERSON_NAME].[PERSON_NAME]/[PERSON_NAME]"
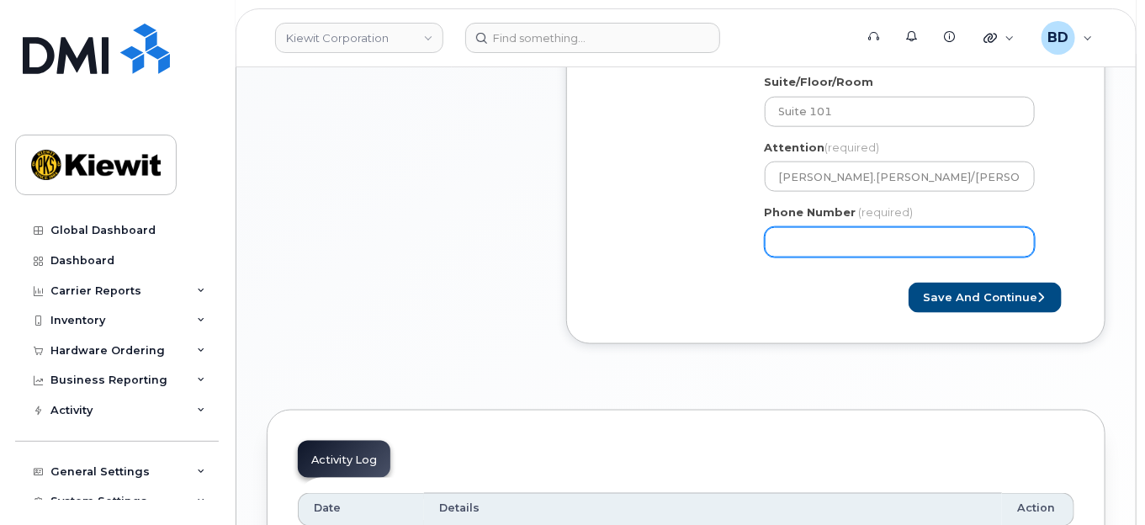
click at [791, 239] on input "Phone Number" at bounding box center [900, 242] width 270 height 30
type input "877772770"
select select
type input "8777727707"
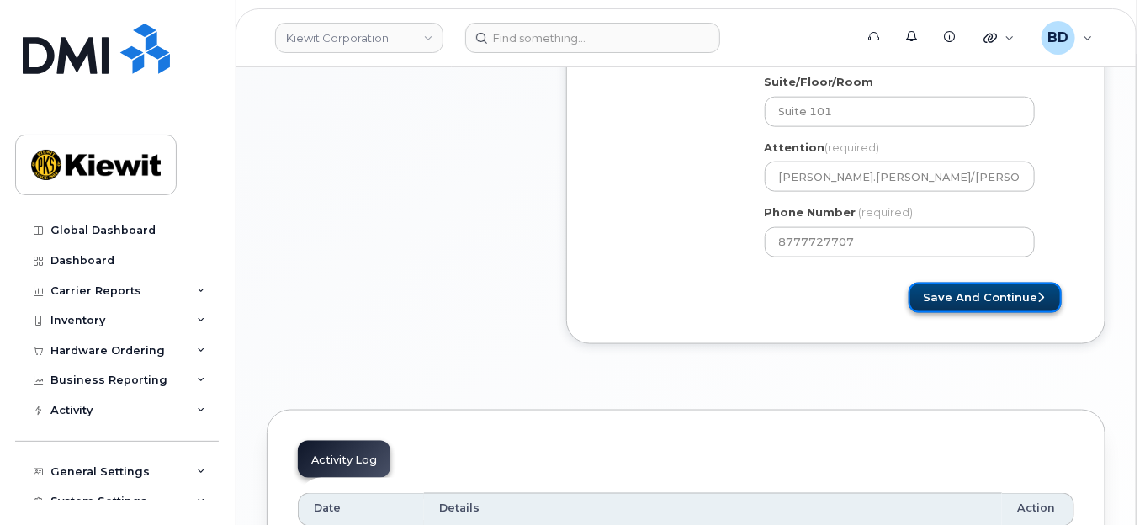
click at [976, 298] on button "Save and Continue" at bounding box center [985, 298] width 153 height 31
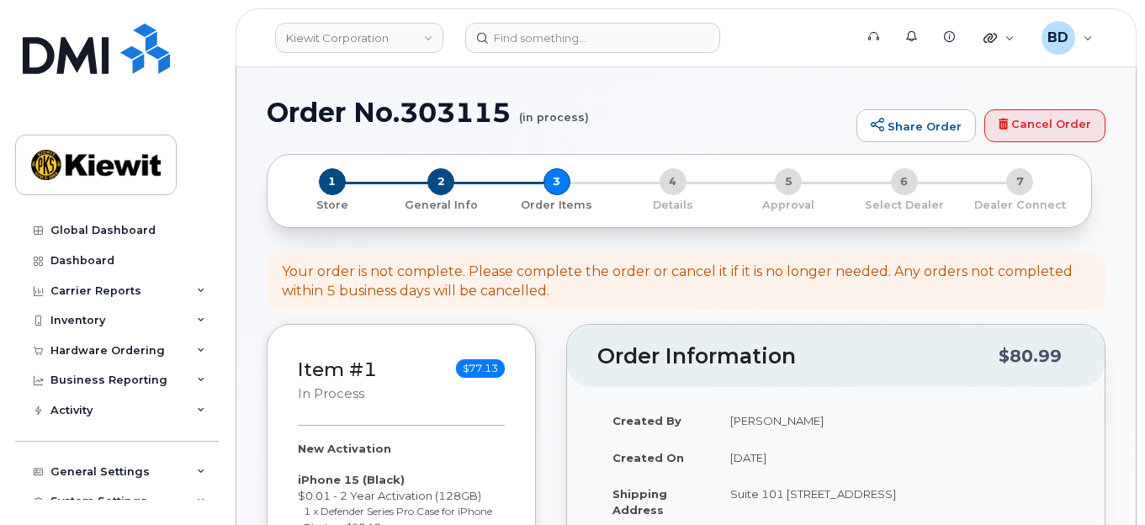
select select
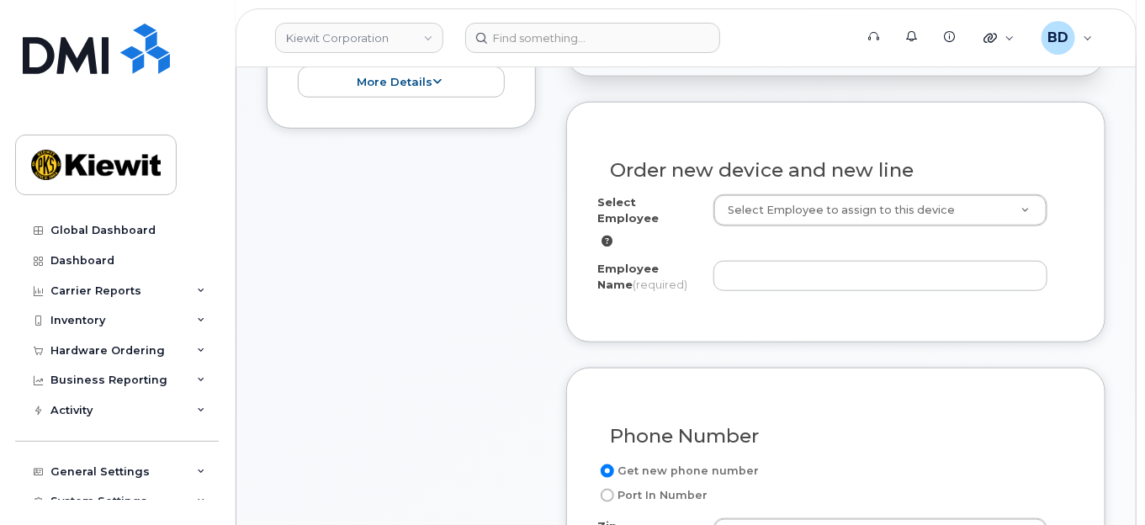
scroll to position [560, 0]
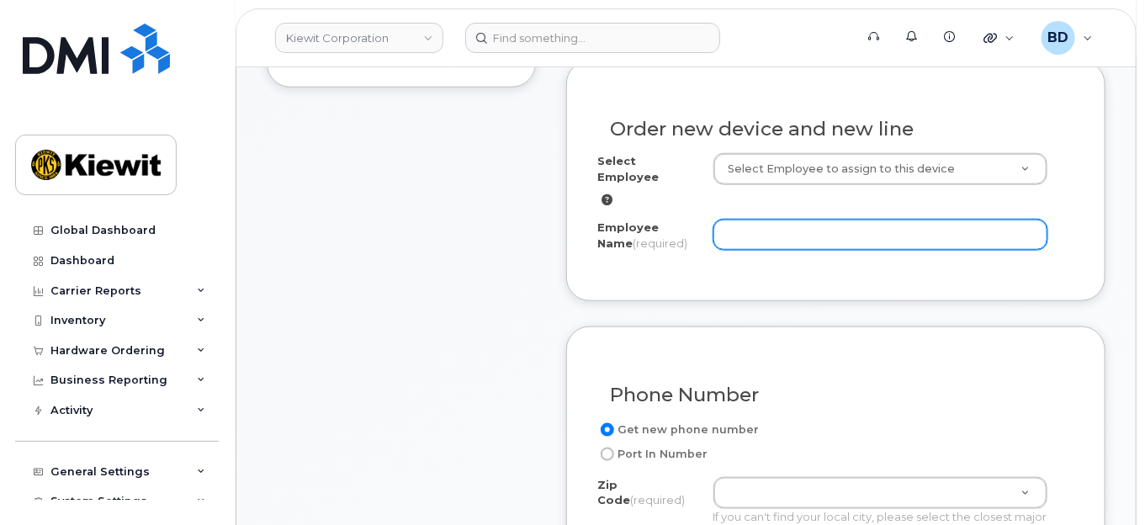
click at [737, 220] on input "Employee Name (required)" at bounding box center [880, 235] width 334 height 30
paste input "[PERSON_NAME]"
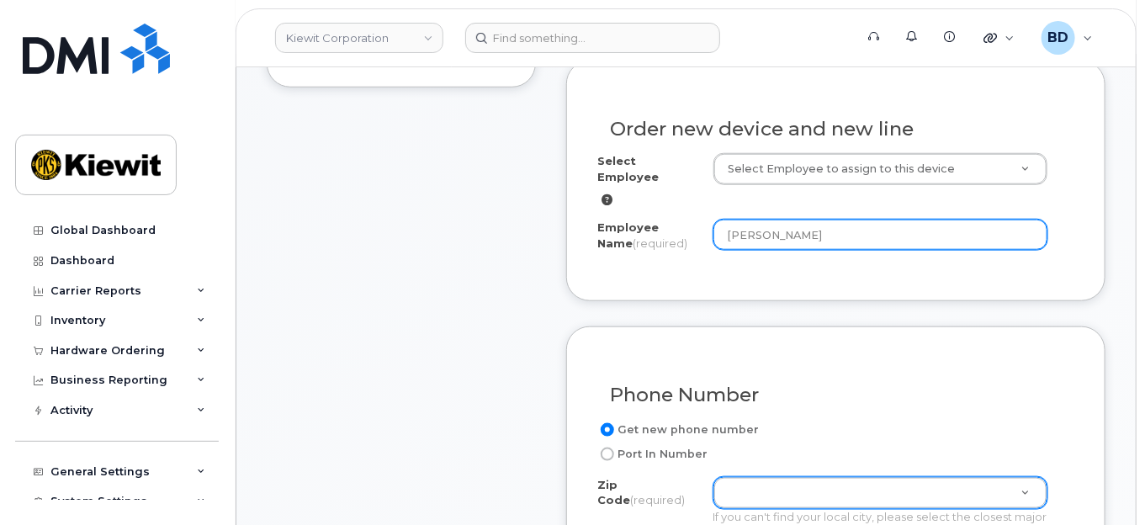
type input "[PERSON_NAME]"
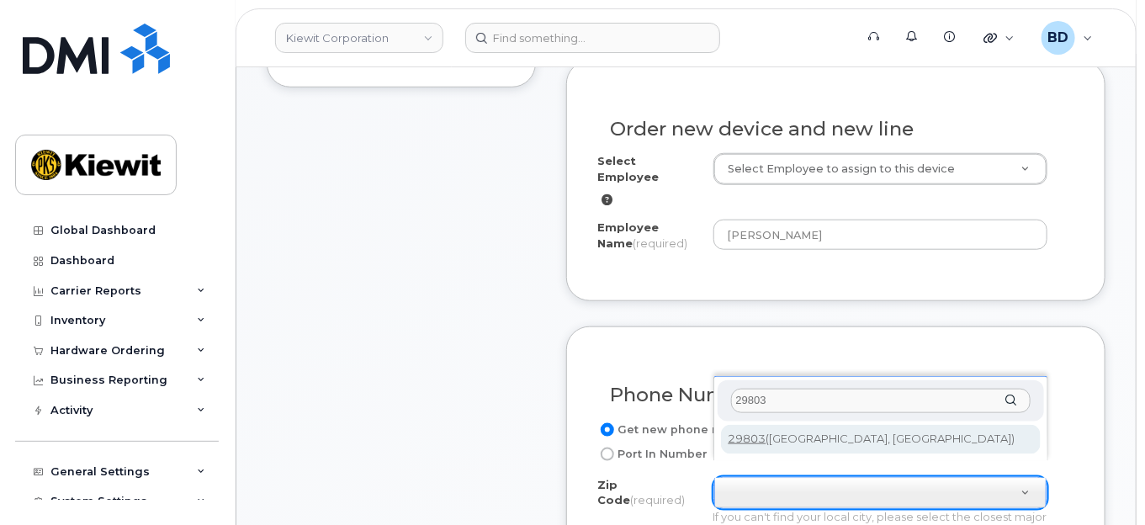
type input "29803"
type input "29803 (Aiken, SC)"
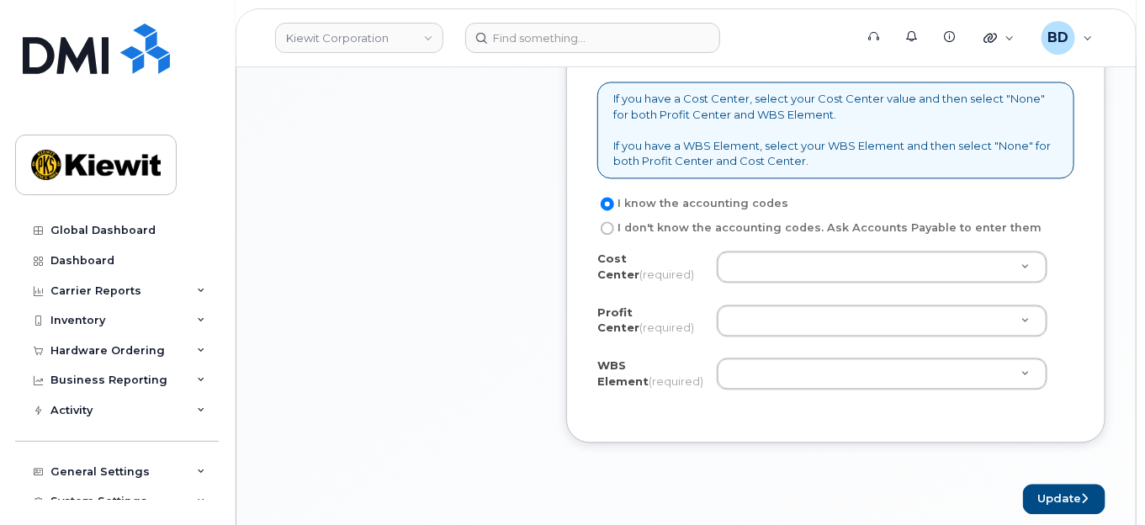
scroll to position [1458, 0]
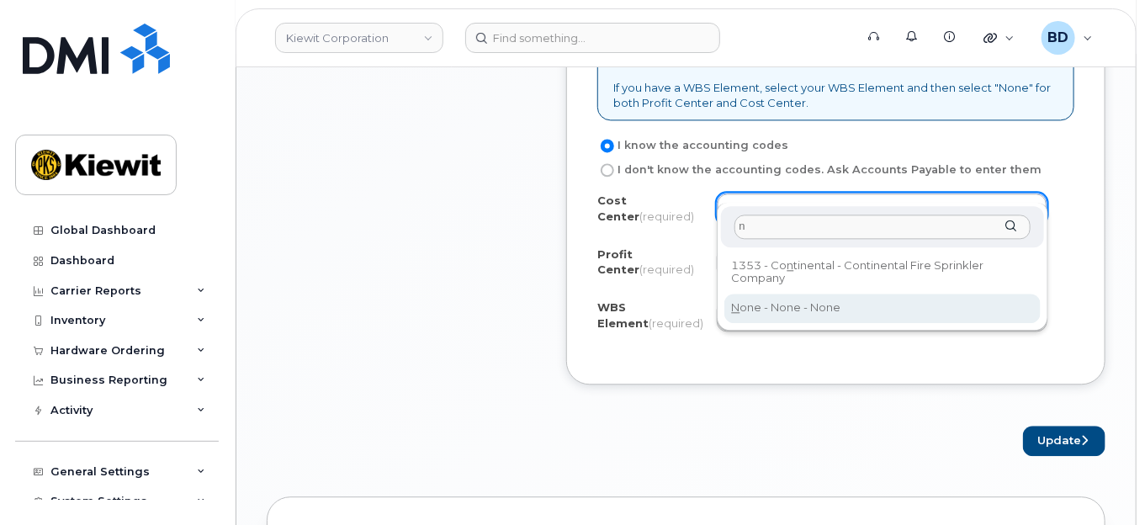
type input "n"
drag, startPoint x: 764, startPoint y: 301, endPoint x: 763, endPoint y: 278, distance: 23.6
type input "None"
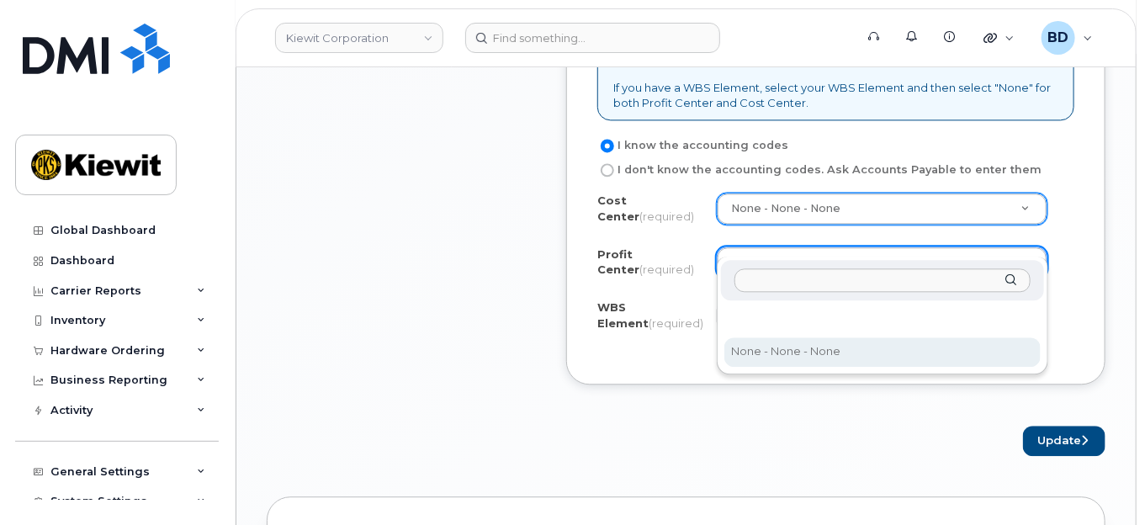
drag, startPoint x: 771, startPoint y: 344, endPoint x: 760, endPoint y: 310, distance: 35.4
select select "None"
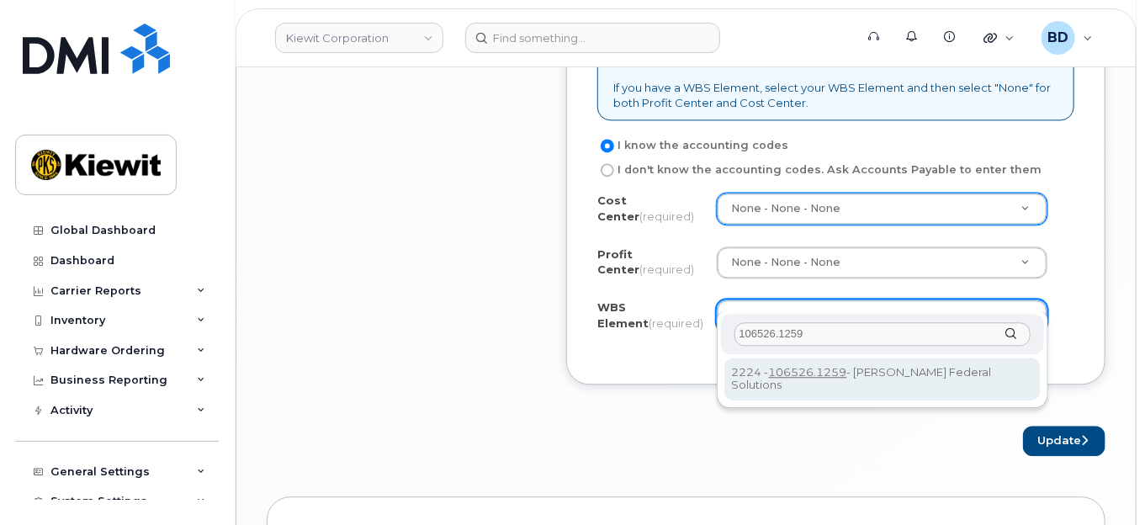
type input "106526.1259"
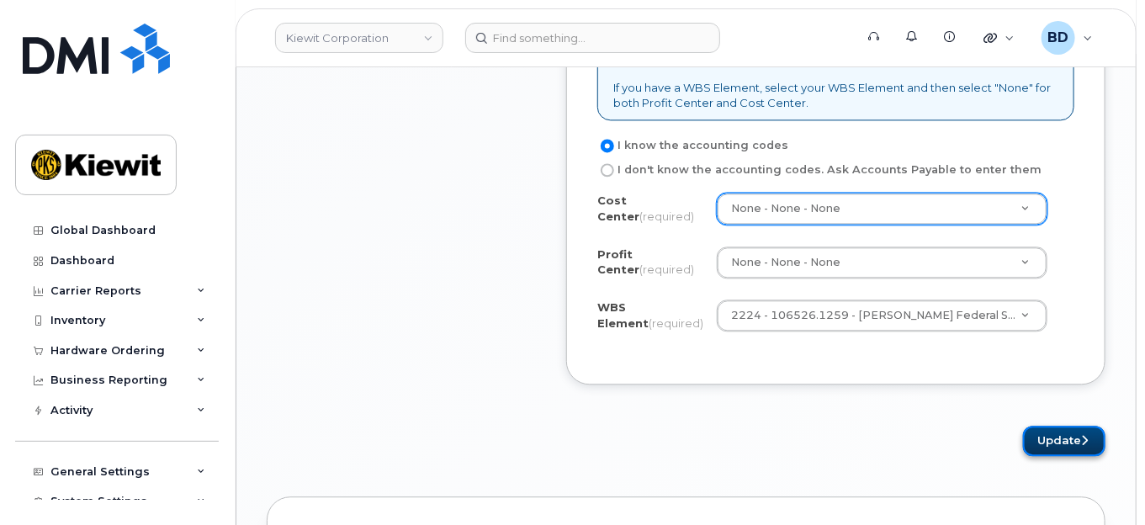
click at [1047, 426] on button "Update" at bounding box center [1064, 441] width 82 height 31
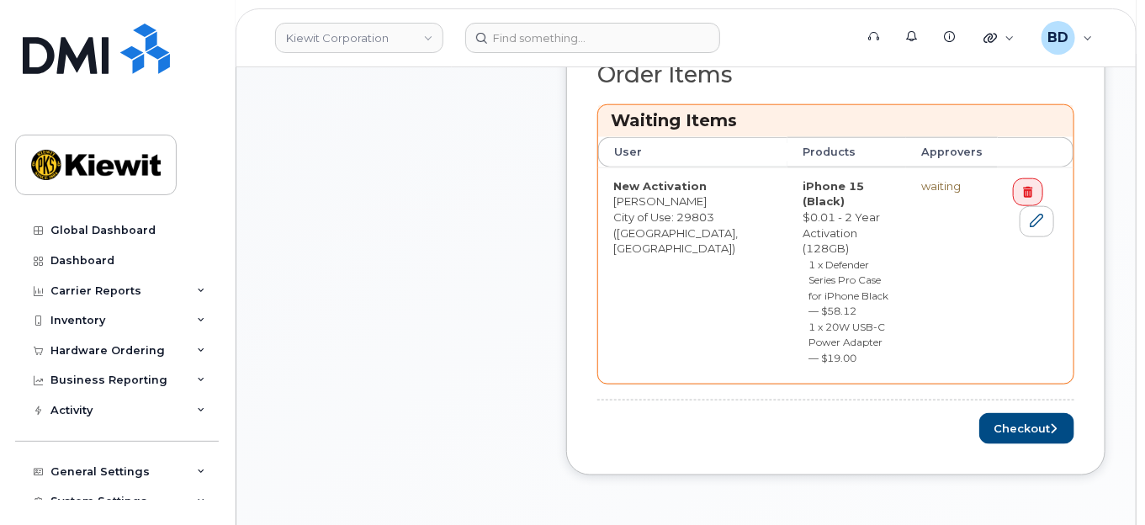
scroll to position [673, 0]
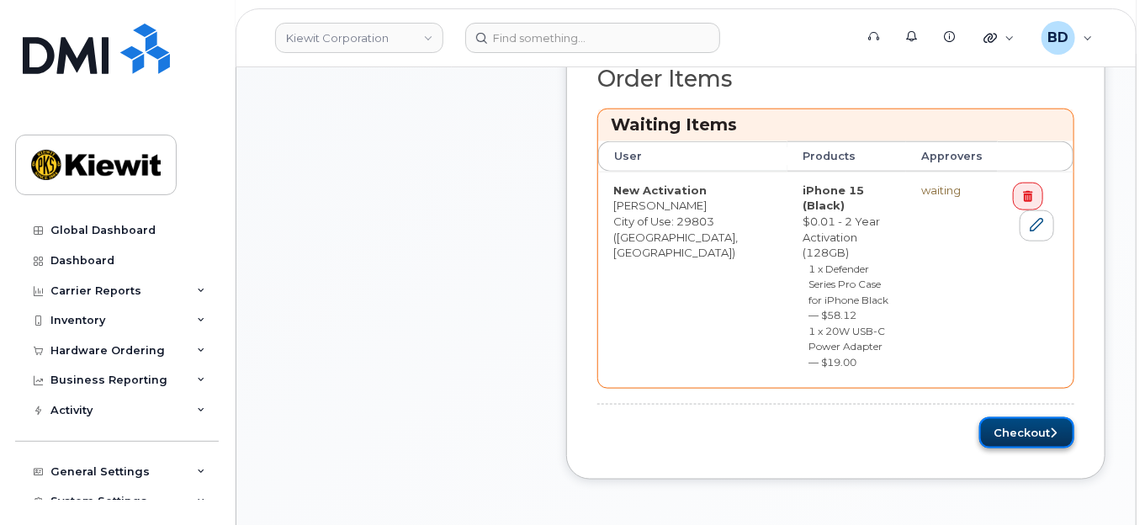
click at [1004, 417] on button "Checkout" at bounding box center [1026, 432] width 95 height 31
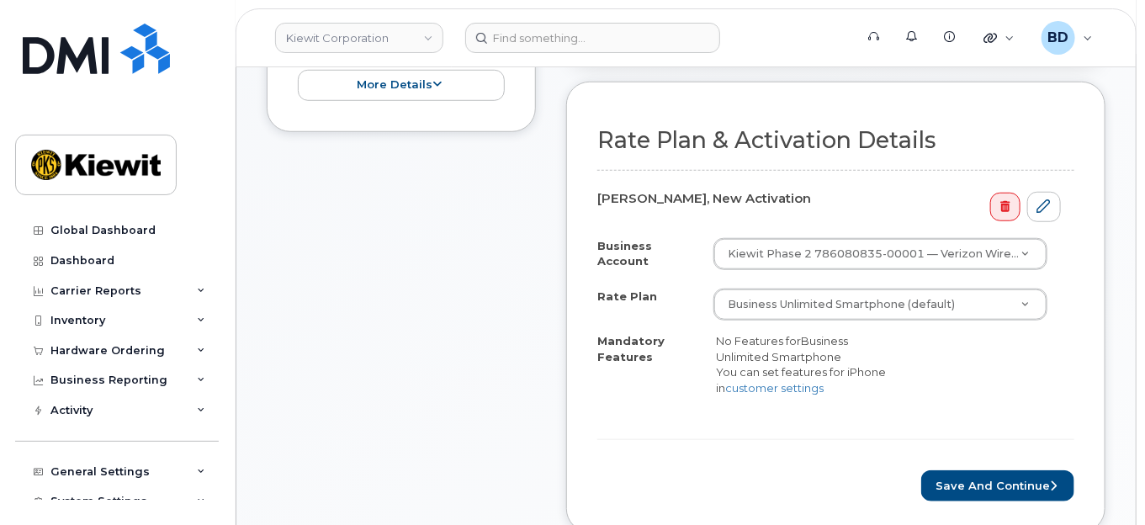
scroll to position [560, 0]
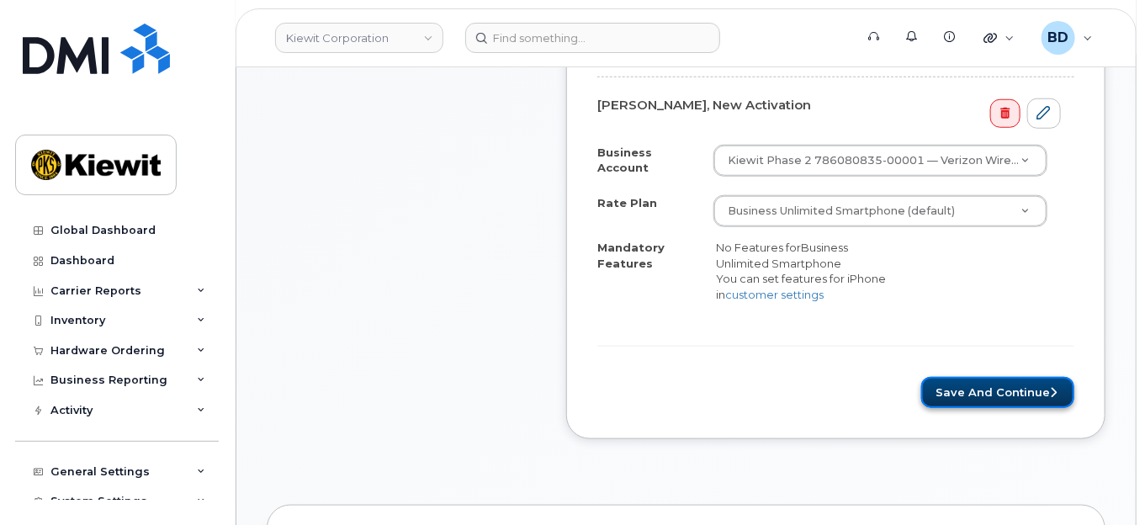
click at [988, 377] on button "Save and Continue" at bounding box center [997, 392] width 153 height 31
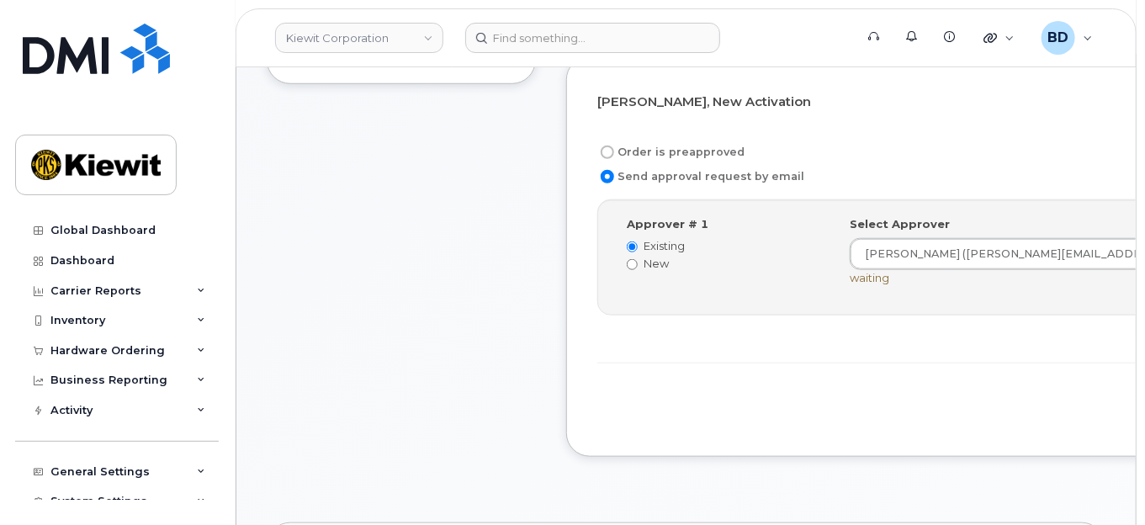
scroll to position [448, 0]
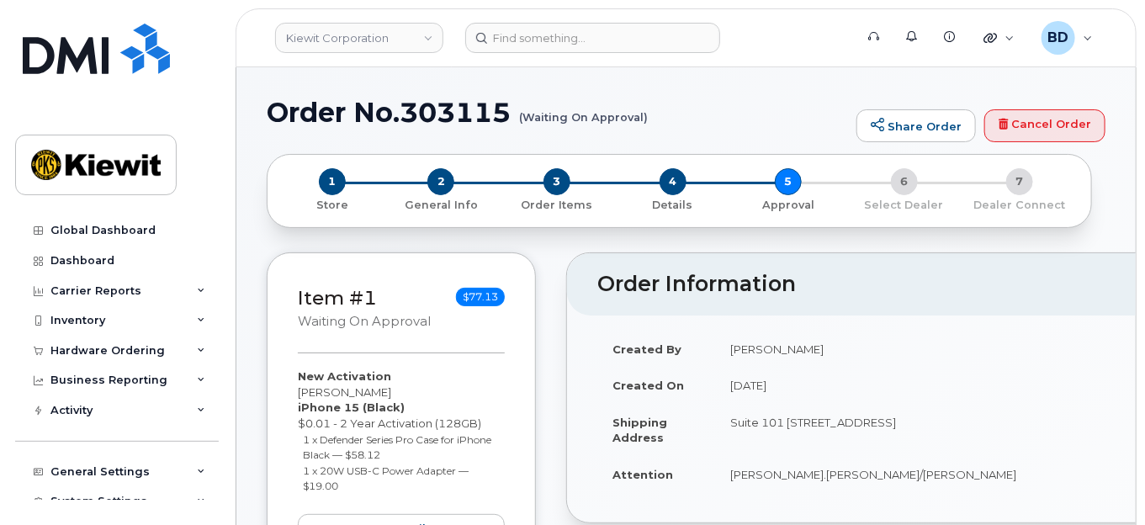
click at [436, 105] on h1 "Order No.303115 (Waiting On Approval)" at bounding box center [557, 112] width 581 height 29
copy h1 "303115"
